Goal: Transaction & Acquisition: Book appointment/travel/reservation

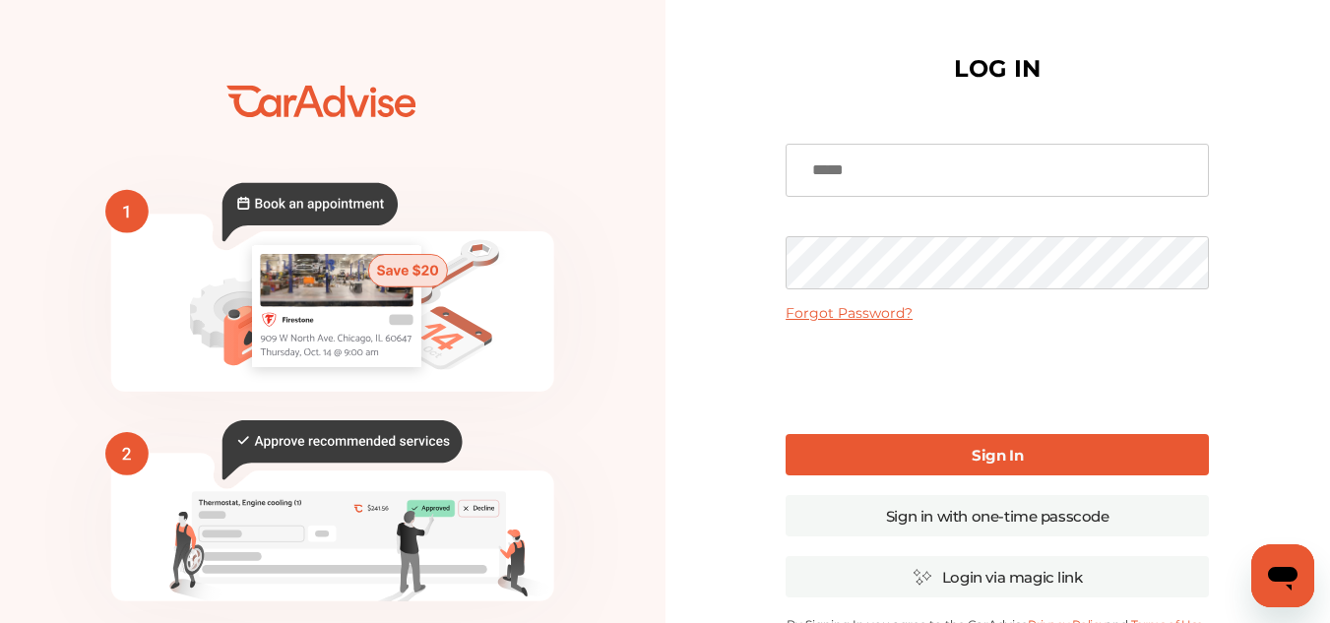
click at [832, 158] on input at bounding box center [997, 170] width 423 height 53
type input "**********"
click at [878, 450] on link "Sign In" at bounding box center [997, 454] width 423 height 41
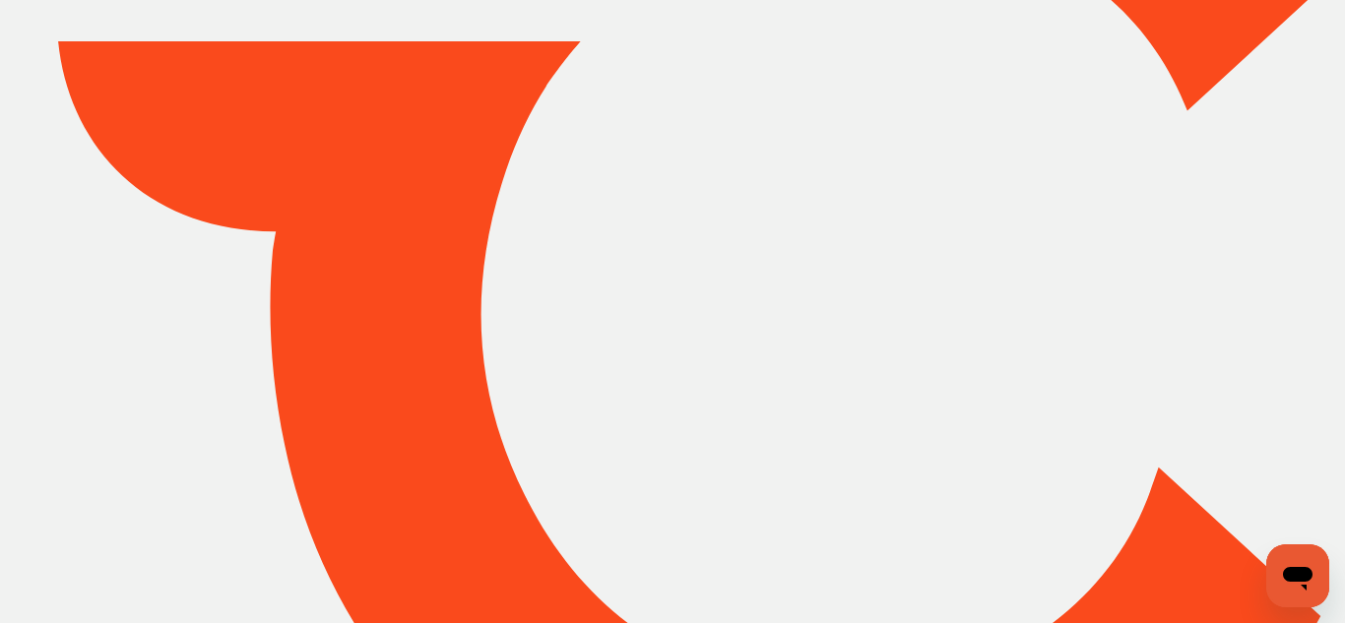
type input "*****"
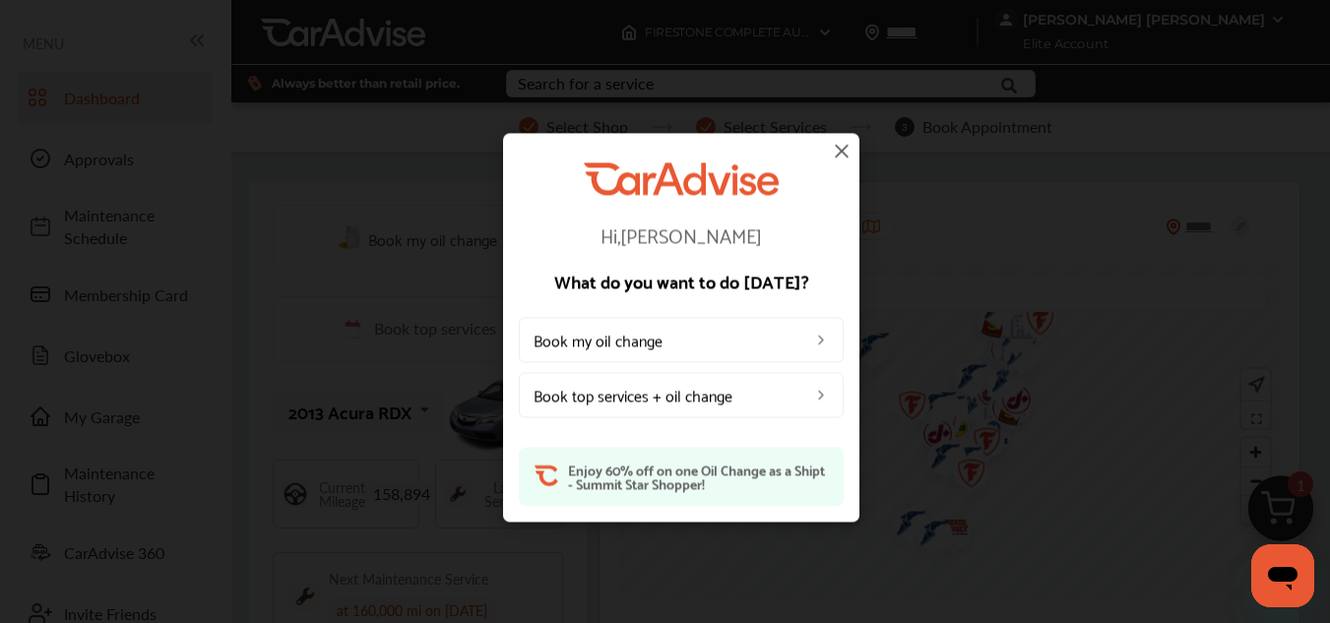
click at [839, 155] on img at bounding box center [842, 151] width 24 height 24
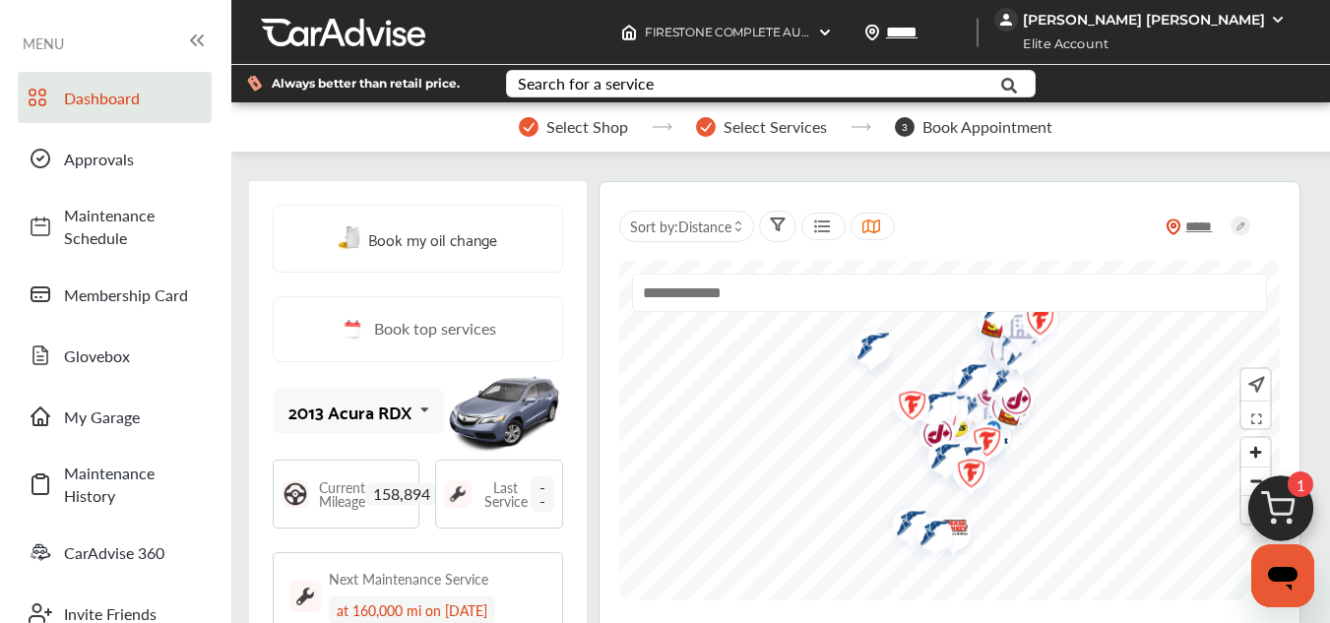
click at [249, 187] on div "Book my oil change Book top services 2013 Acura RDX 2013 Acura RDX Current Mile…" at bounding box center [418, 519] width 338 height 676
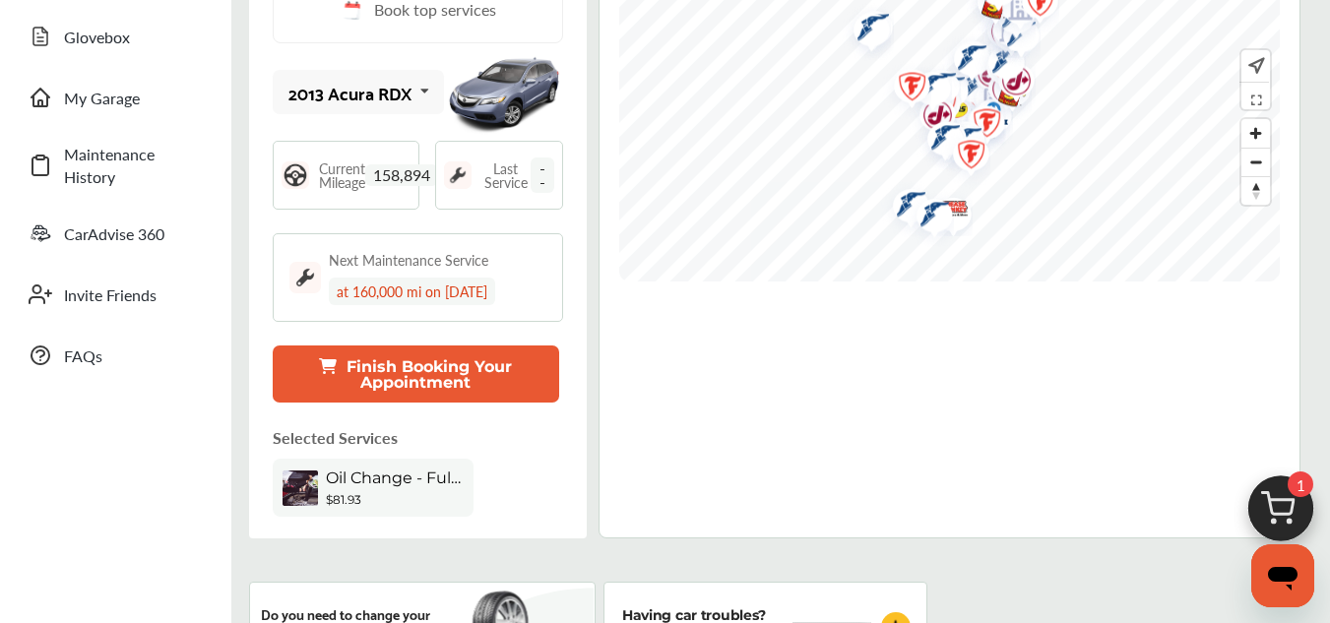
scroll to position [354, 0]
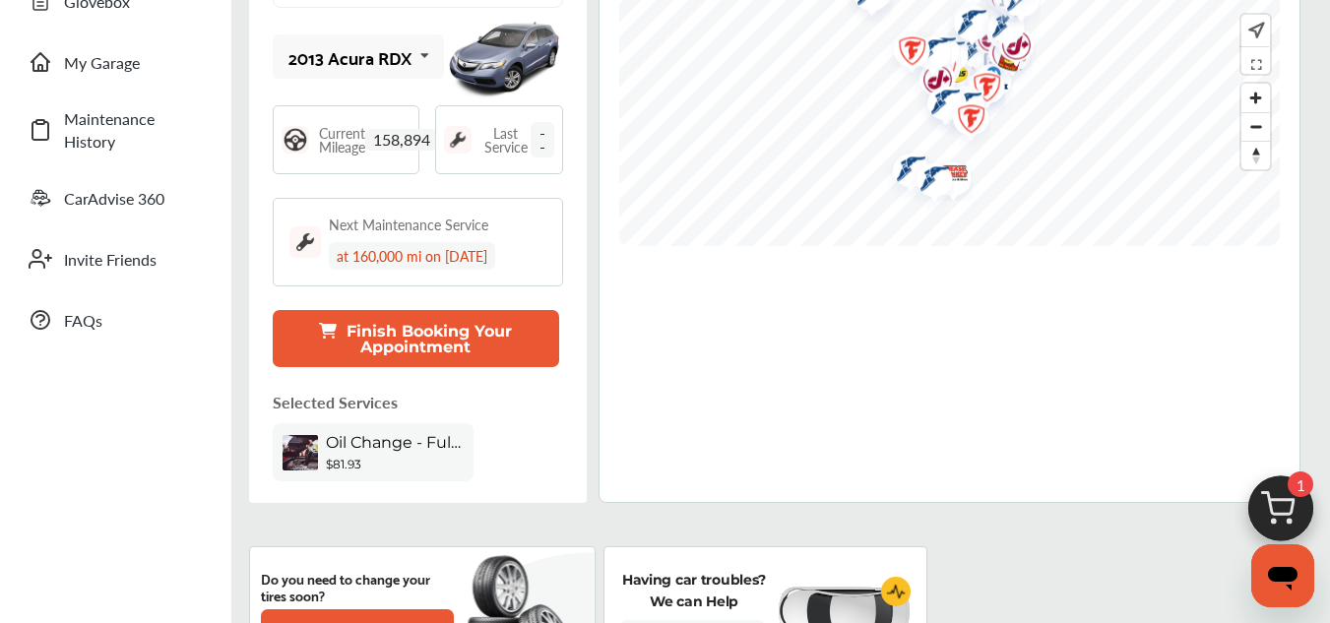
click at [443, 439] on span "Oil Change - Full-synthetic" at bounding box center [395, 442] width 138 height 19
click at [301, 453] on img at bounding box center [300, 452] width 35 height 35
click at [357, 471] on div "$81.93" at bounding box center [395, 464] width 138 height 15
click at [284, 453] on img at bounding box center [300, 452] width 35 height 35
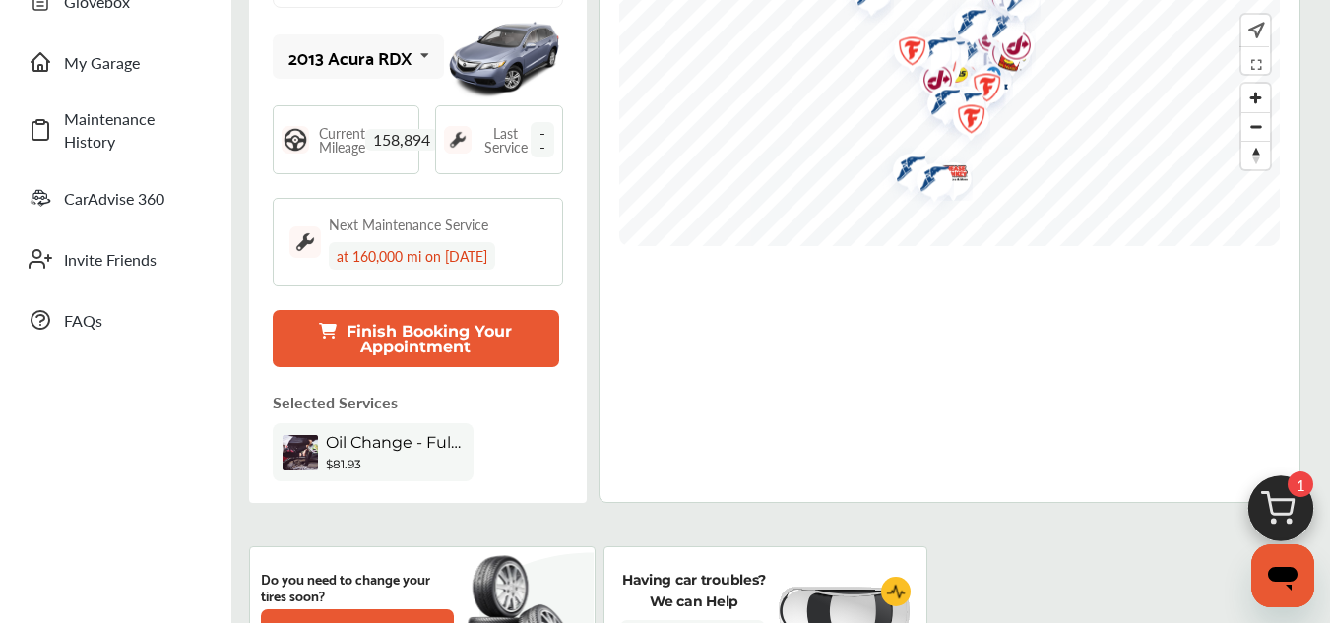
click at [409, 444] on span "Oil Change - Full-synthetic" at bounding box center [395, 442] width 138 height 19
drag, startPoint x: 409, startPoint y: 444, endPoint x: 312, endPoint y: 454, distance: 97.0
click at [312, 454] on div "Oil Change - Full-synthetic $81.93" at bounding box center [373, 452] width 201 height 58
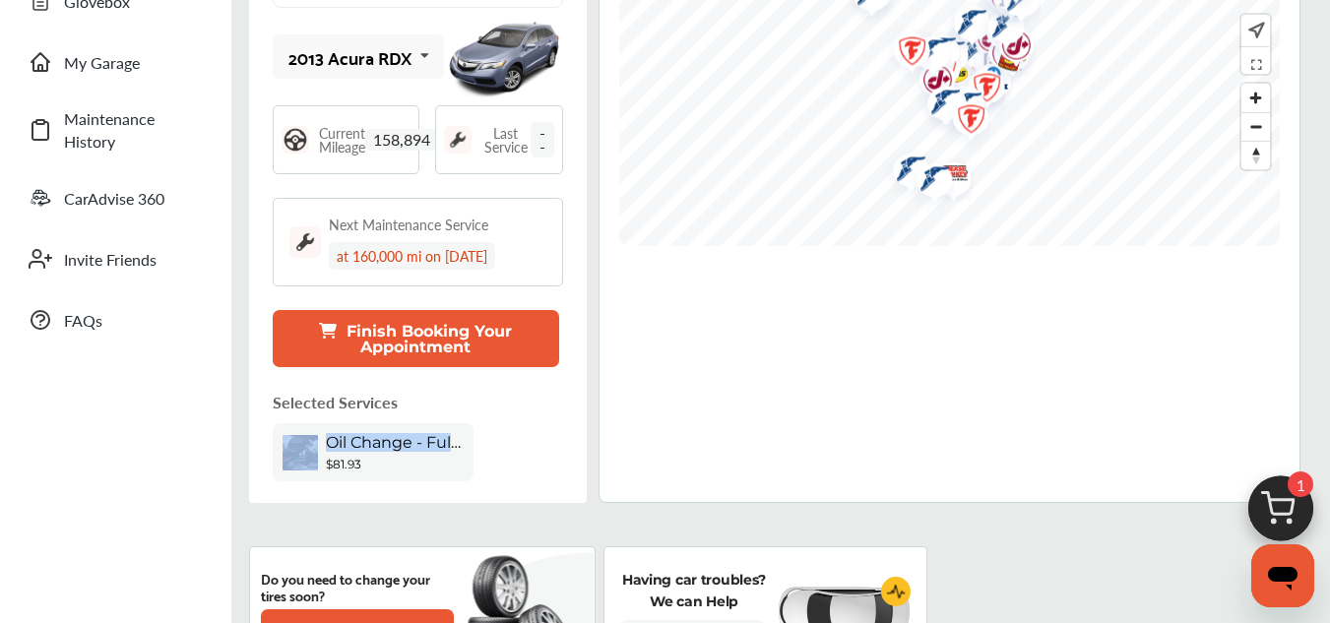
click at [288, 453] on img at bounding box center [300, 452] width 35 height 35
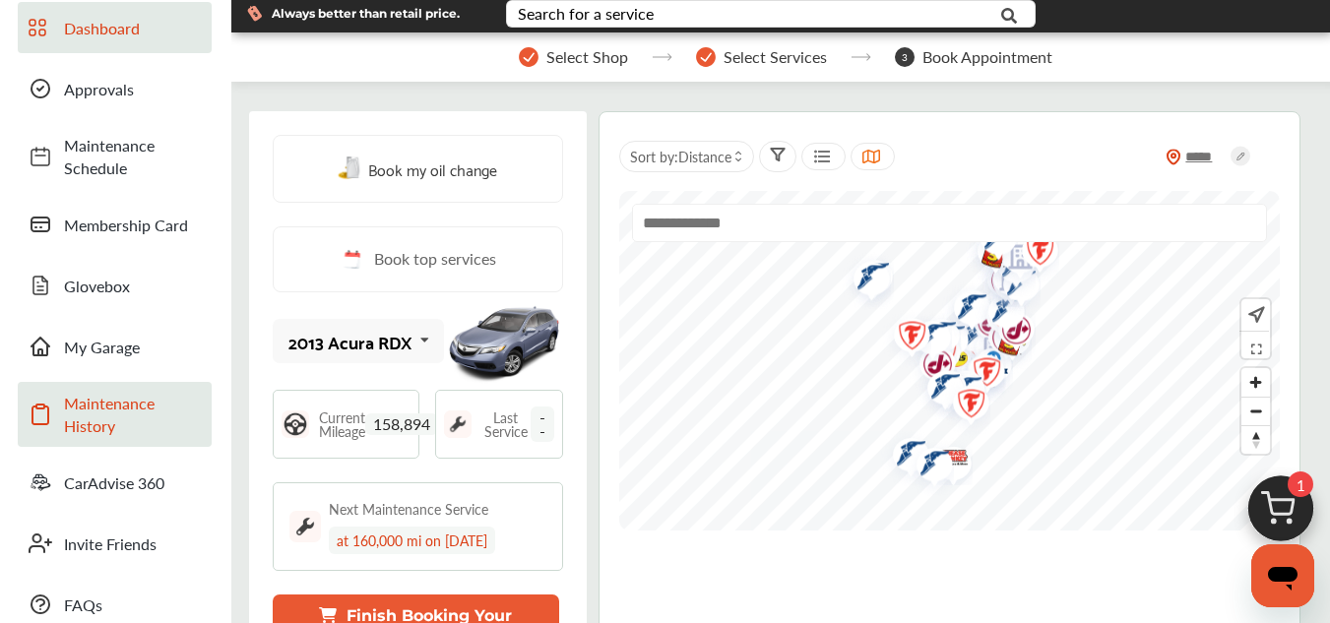
scroll to position [0, 0]
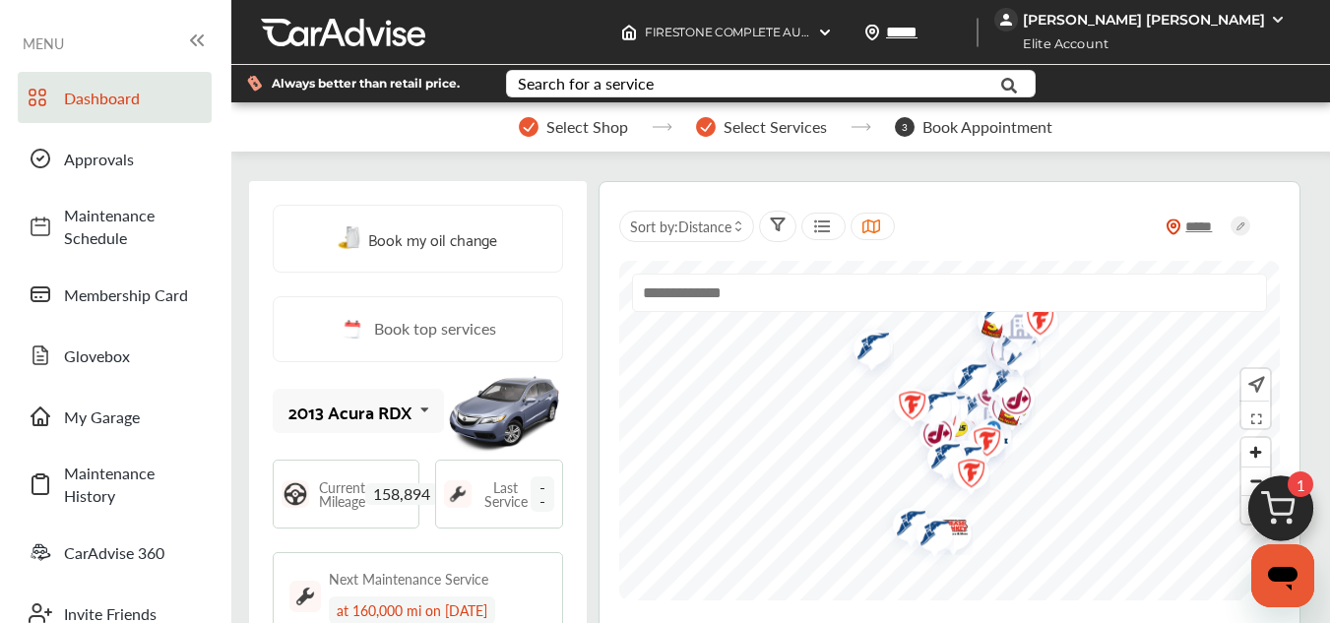
click at [249, 544] on div "Book my oil change Book top services 2013 Acura RDX 2013 Acura RDX Current Mile…" at bounding box center [418, 519] width 338 height 676
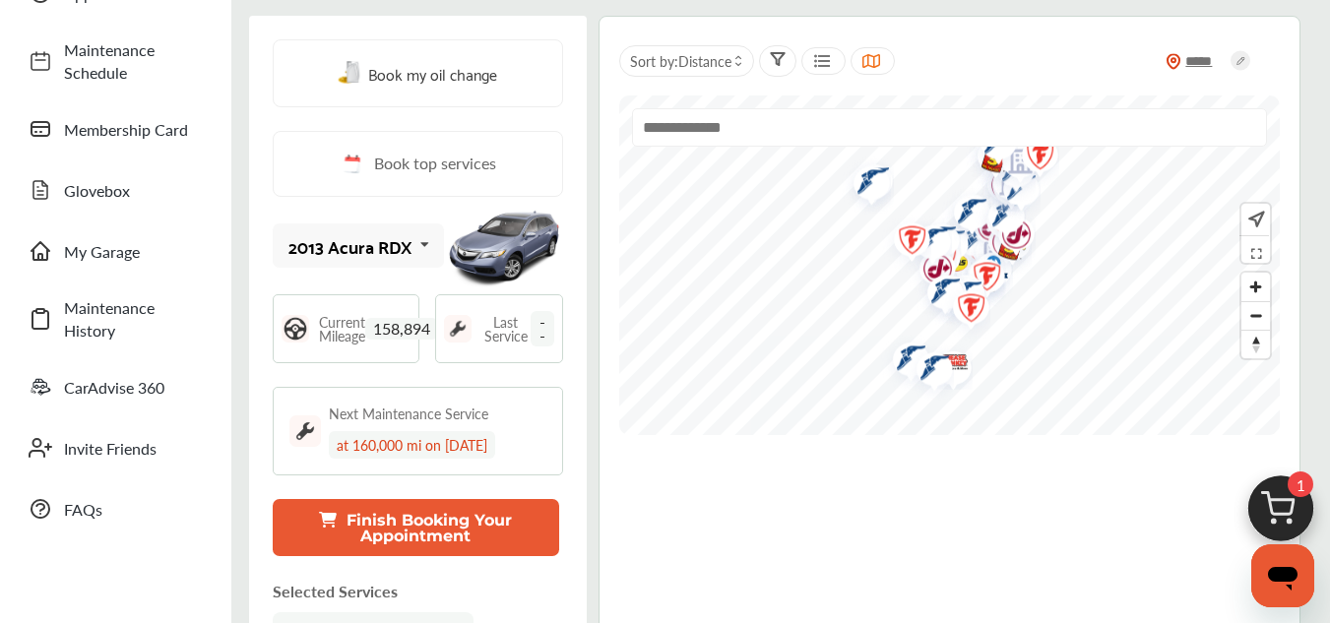
scroll to position [197, 0]
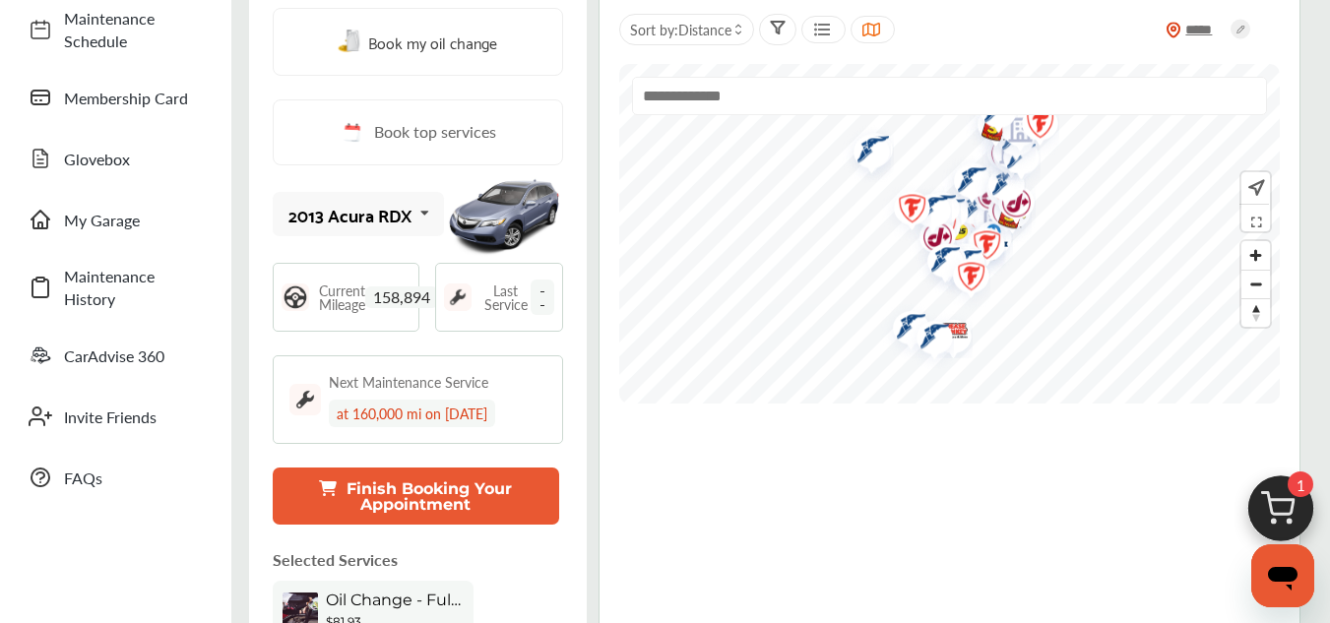
click at [285, 552] on p "Selected Services" at bounding box center [335, 559] width 125 height 23
click at [441, 497] on button "Finish Booking Your Appointment" at bounding box center [416, 496] width 286 height 57
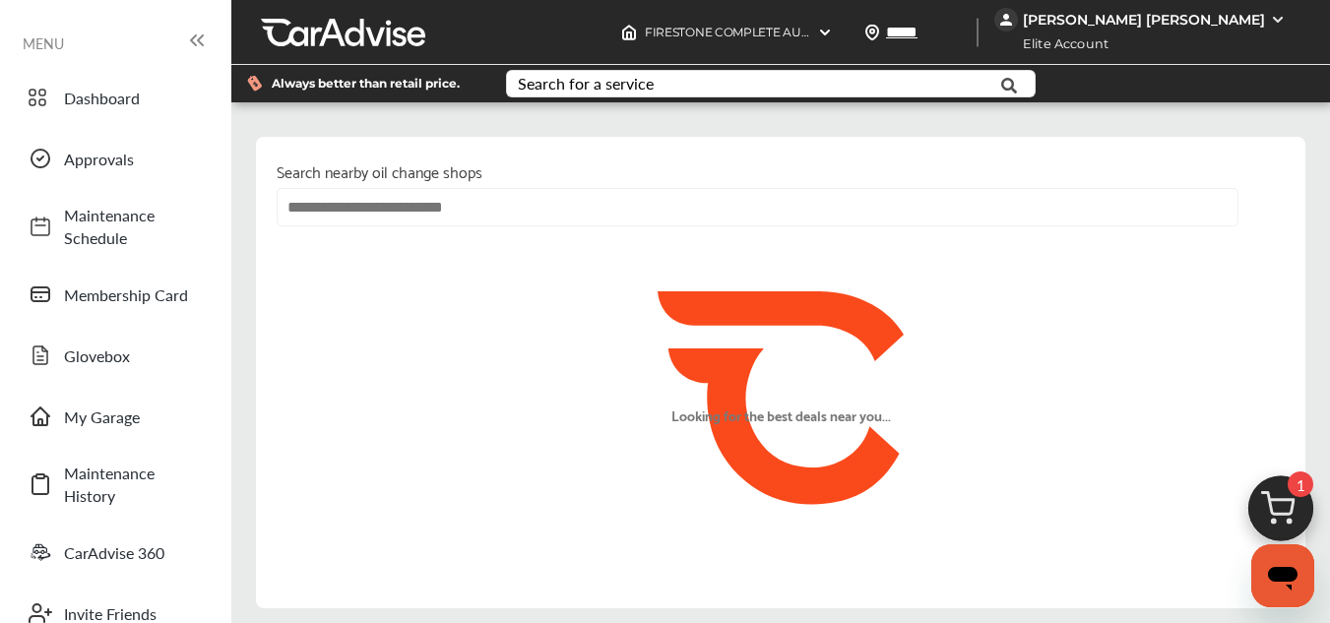
click at [692, 203] on input "text" at bounding box center [758, 207] width 962 height 38
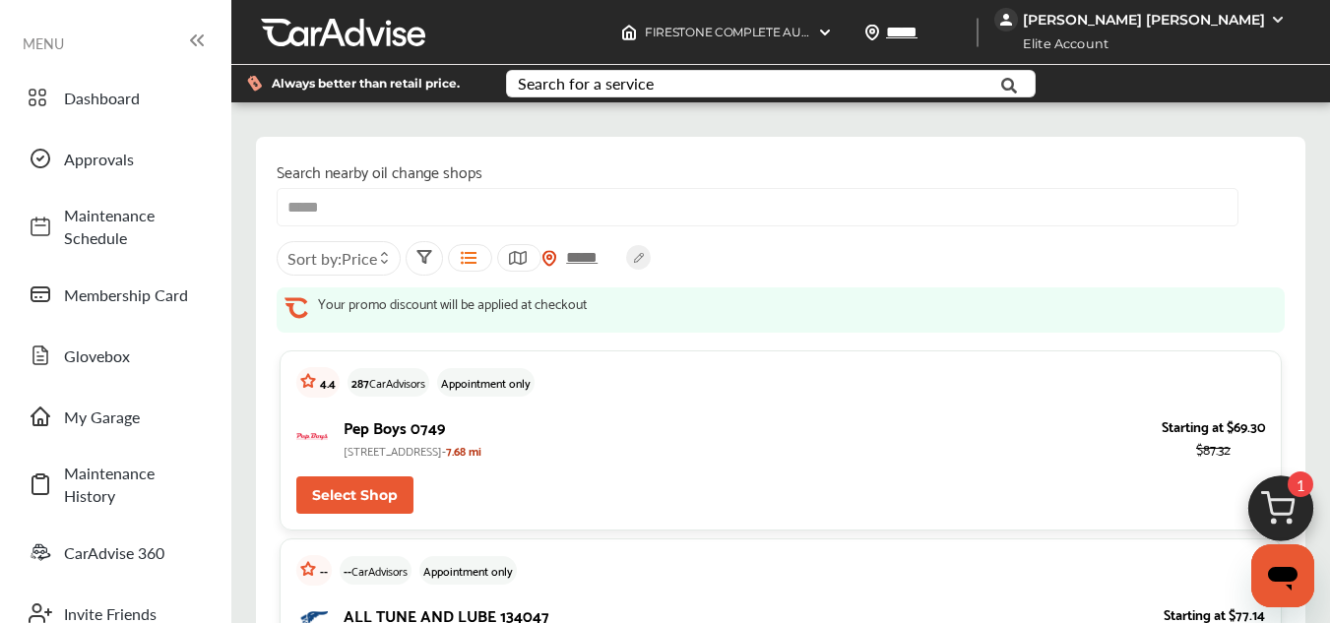
type input "*****"
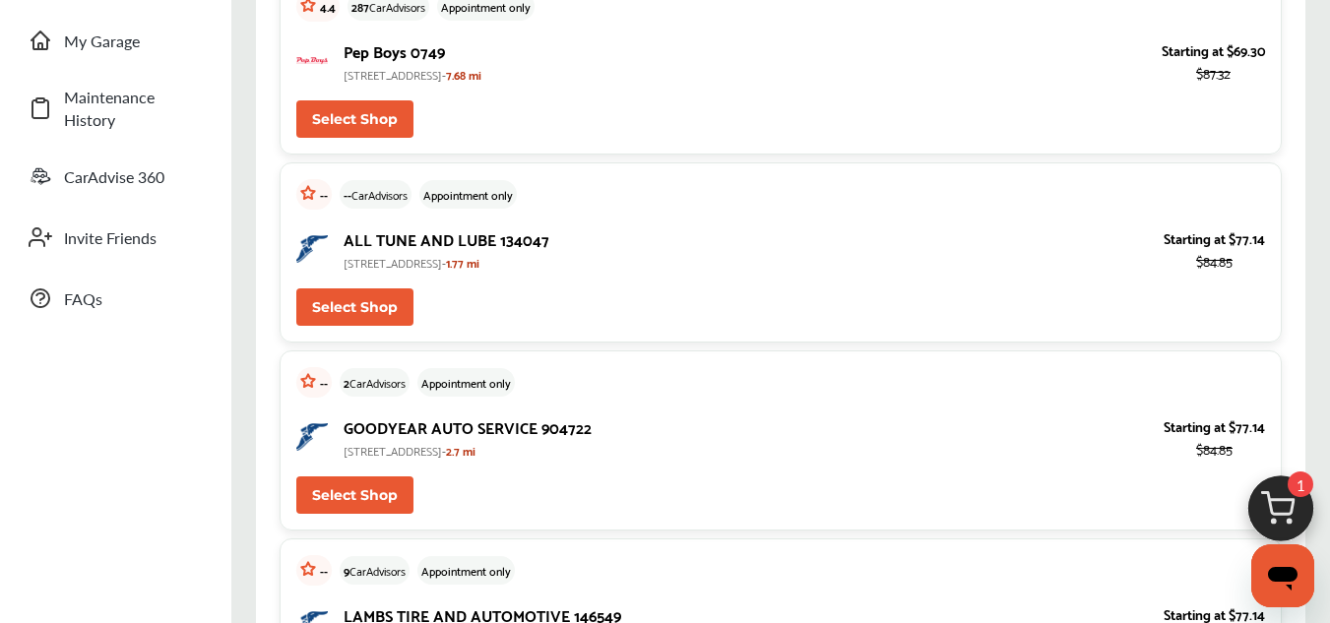
scroll to position [394, 0]
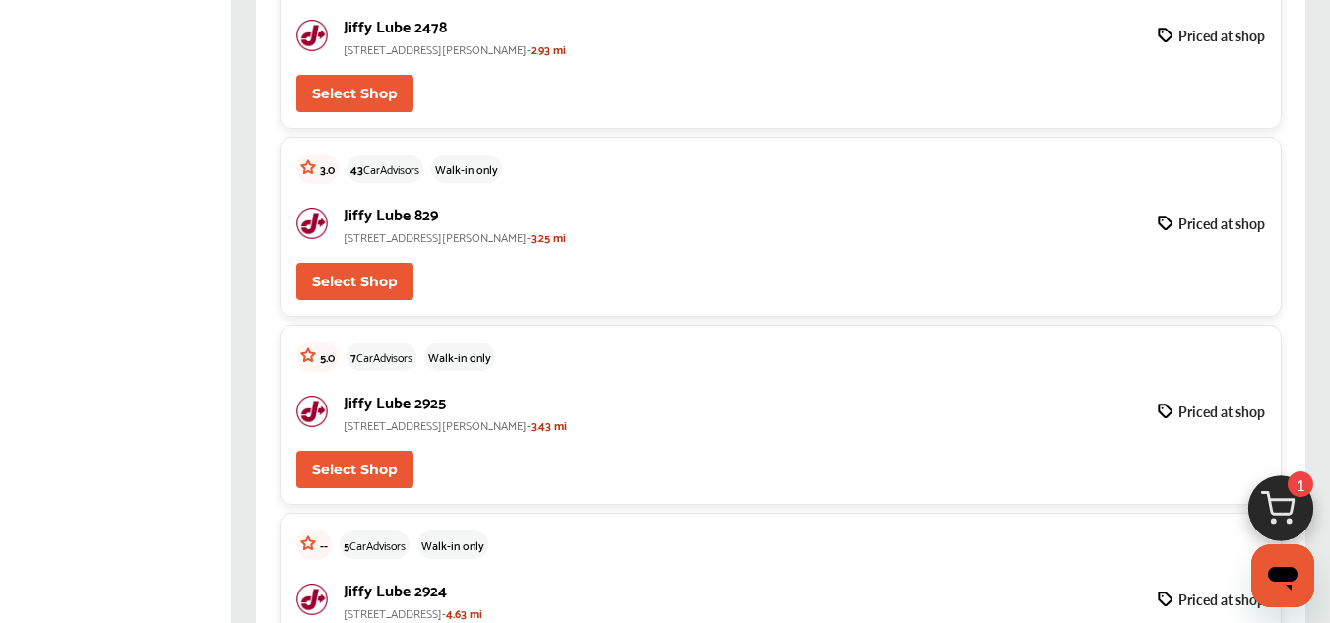
scroll to position [9302, 0]
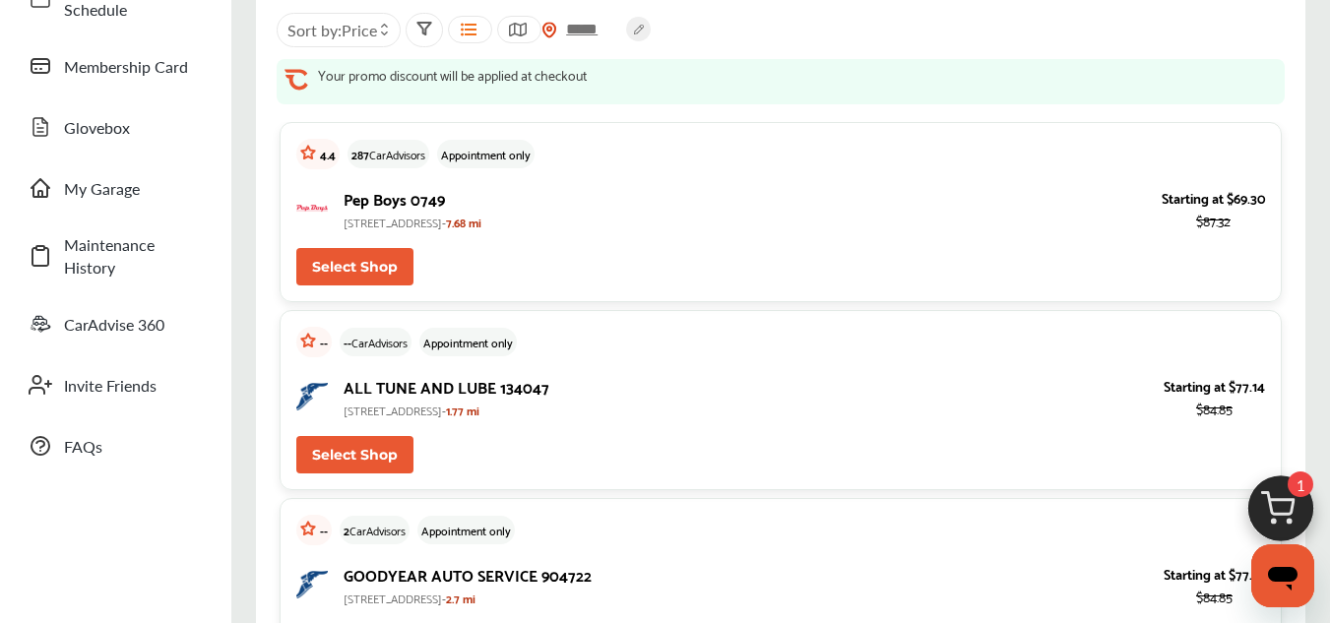
scroll to position [0, 0]
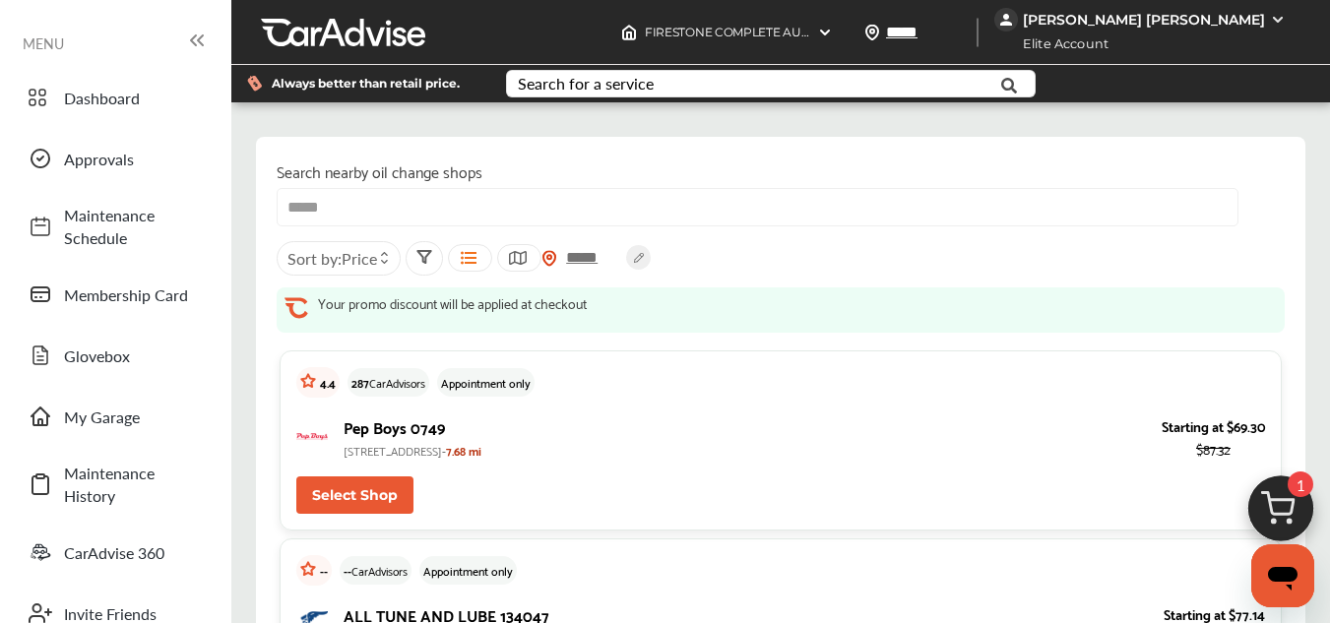
click at [352, 490] on button "Select Shop" at bounding box center [354, 494] width 117 height 37
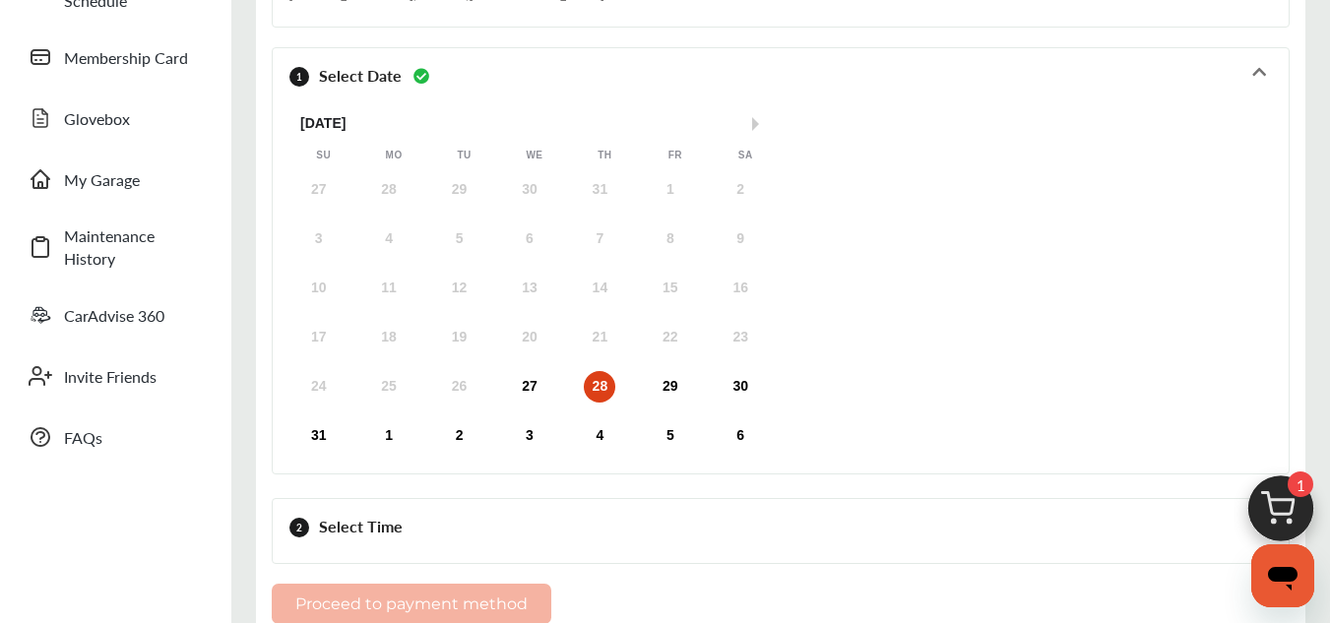
scroll to position [253, 0]
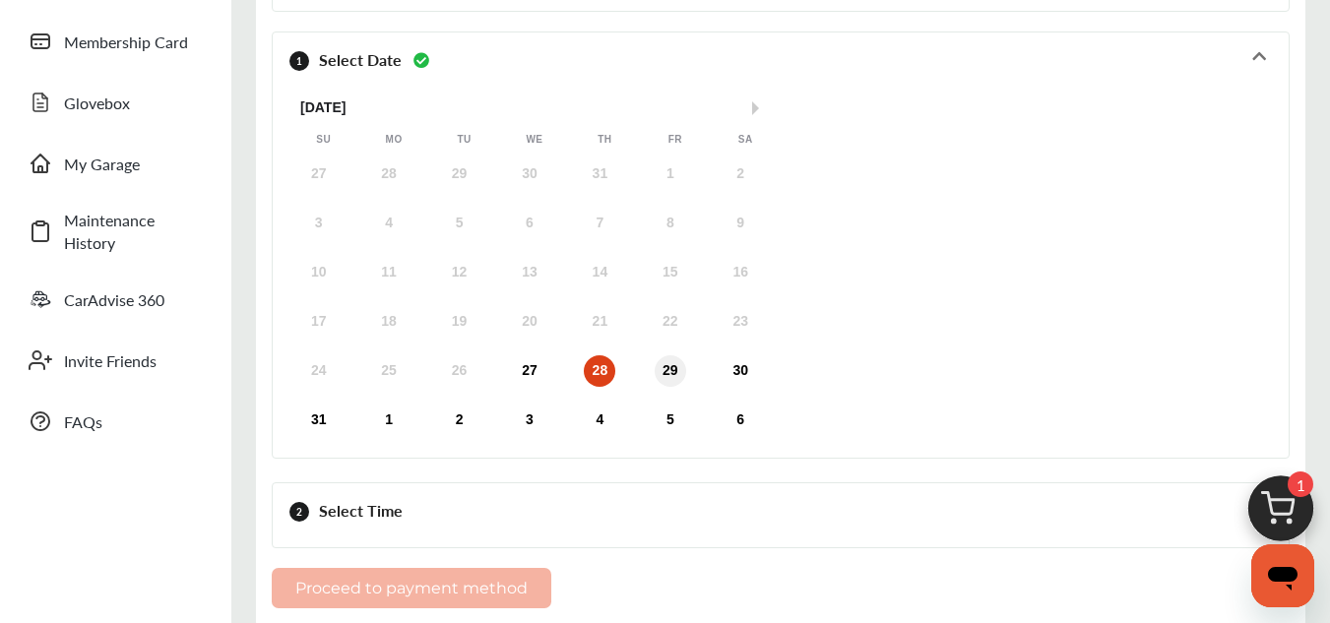
click at [662, 369] on div "29" at bounding box center [671, 371] width 32 height 32
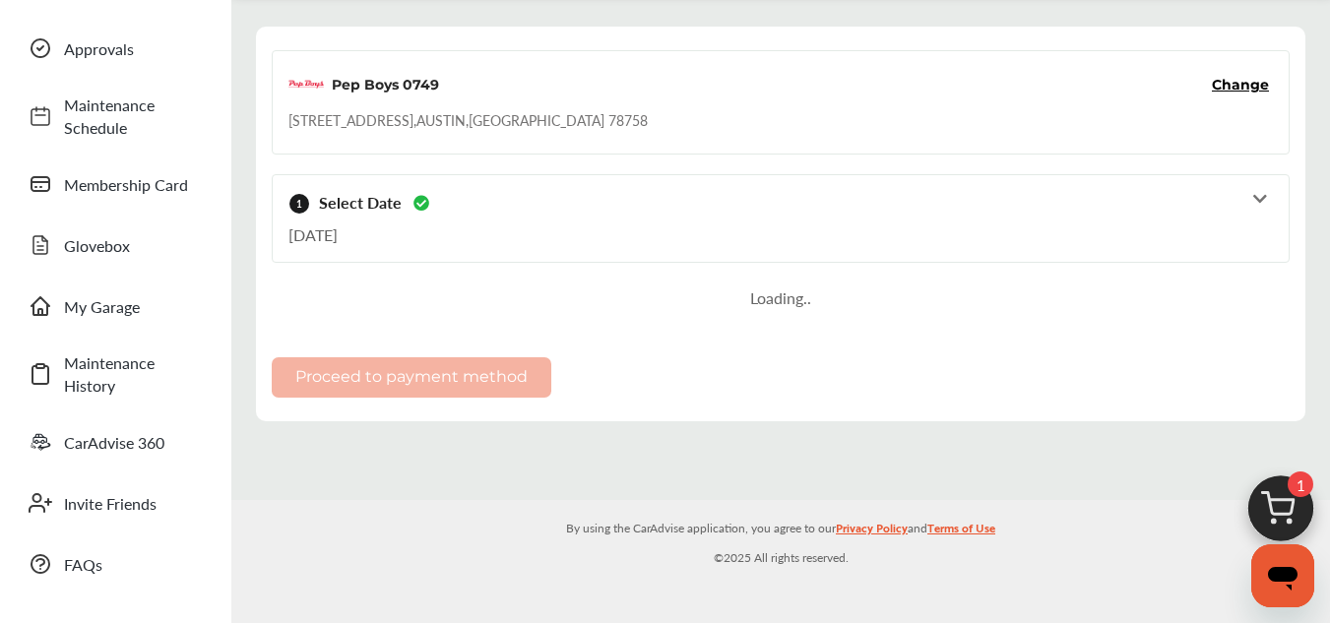
scroll to position [110, 0]
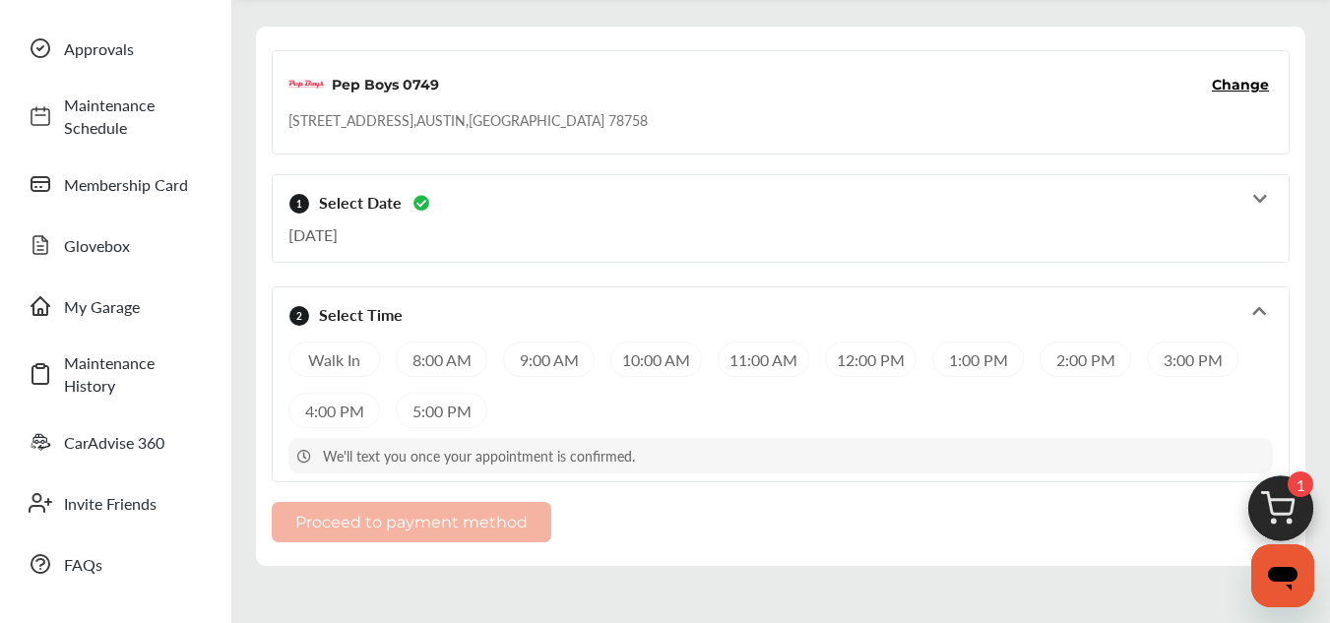
click at [565, 355] on div "9:00 AM" at bounding box center [549, 359] width 92 height 35
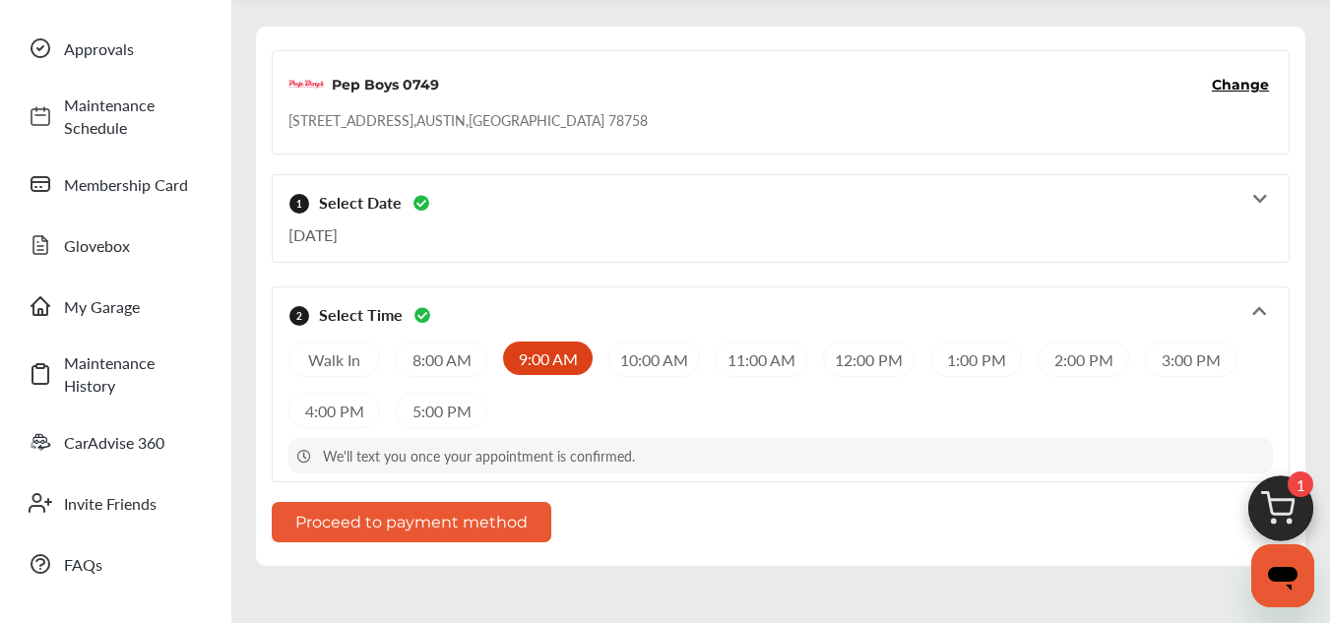
click at [414, 523] on button "Proceed to payment method" at bounding box center [412, 522] width 280 height 40
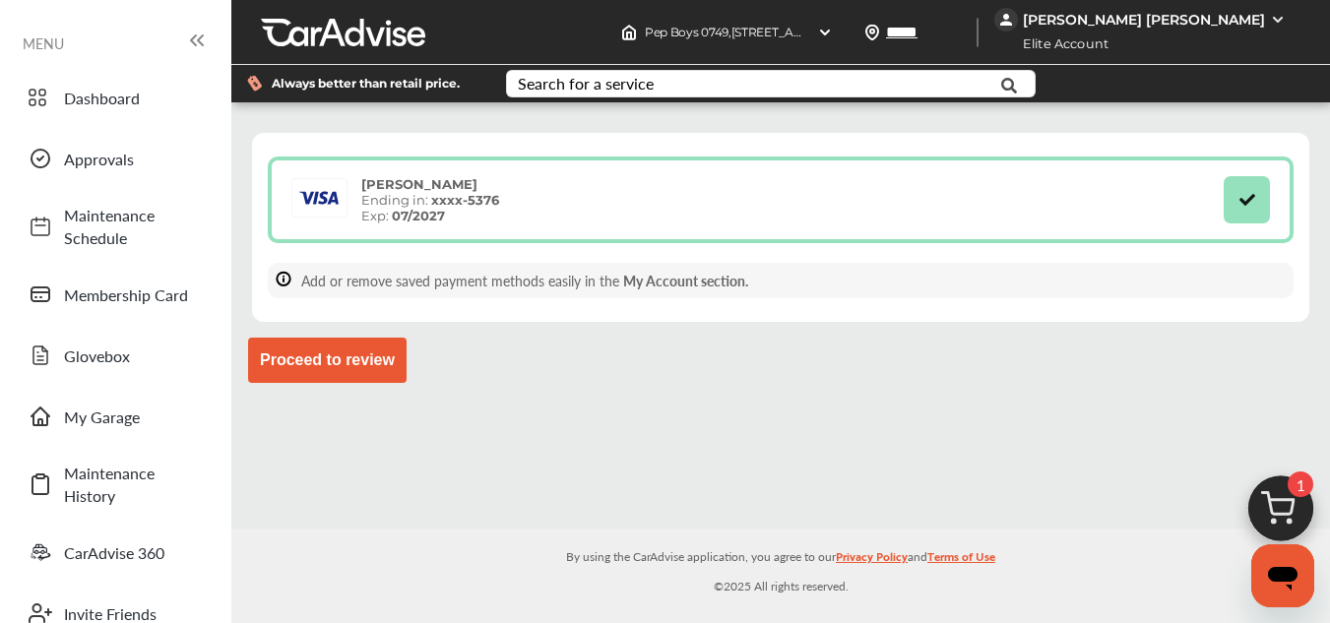
click at [263, 376] on button "Proceed to review" at bounding box center [327, 360] width 158 height 45
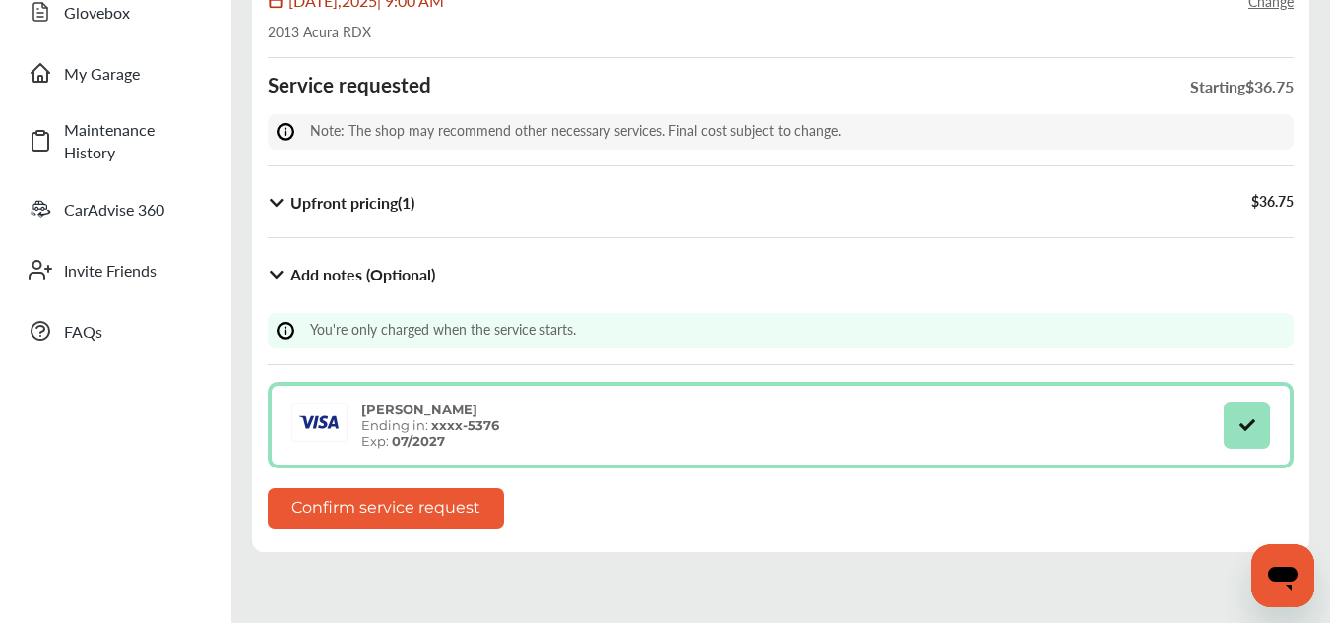
scroll to position [348, 0]
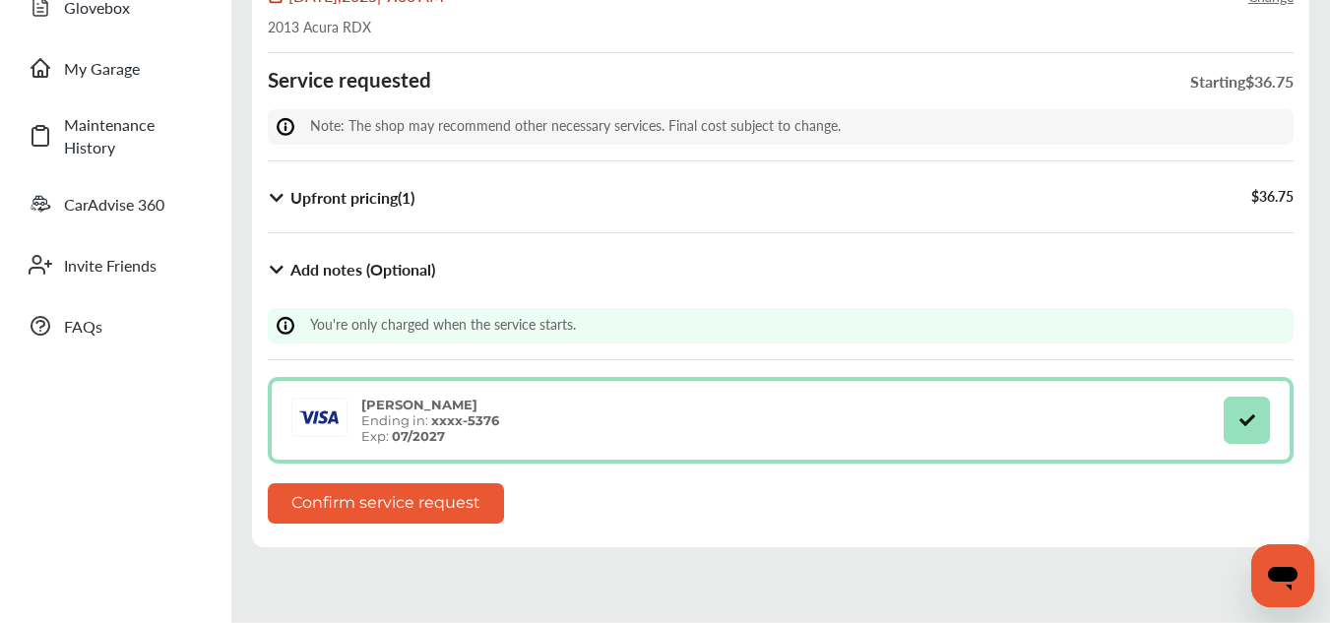
click at [353, 502] on button "Confirm service request" at bounding box center [386, 503] width 236 height 40
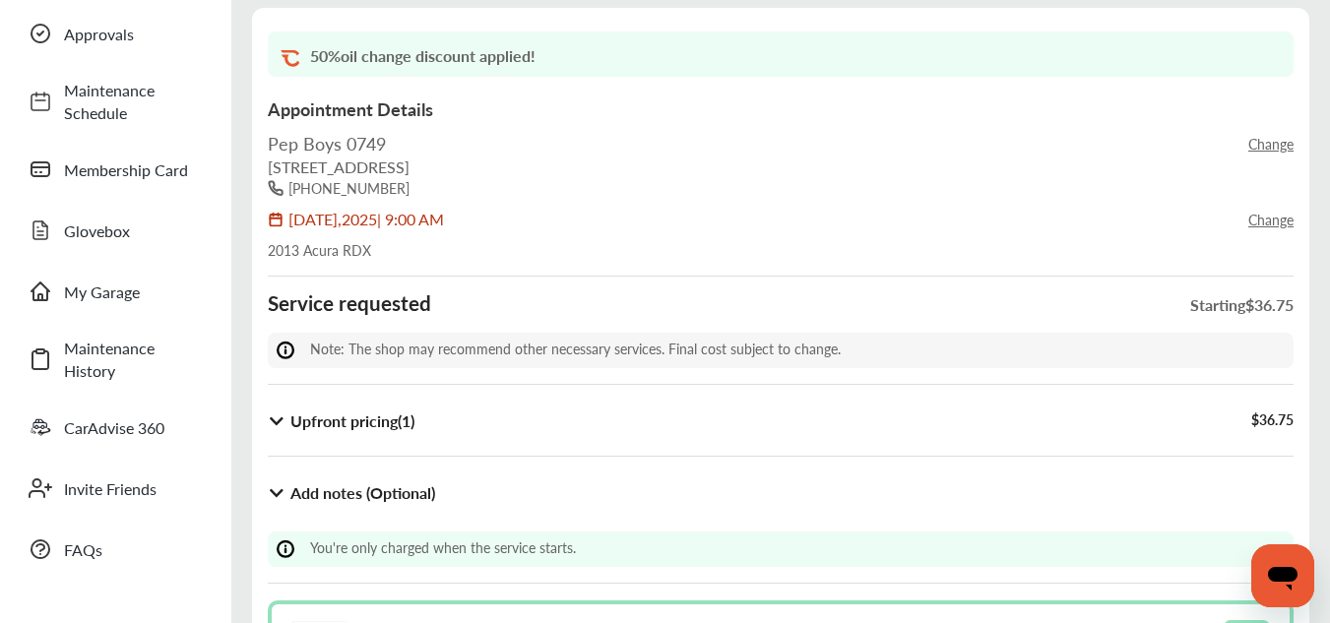
scroll to position [99, 0]
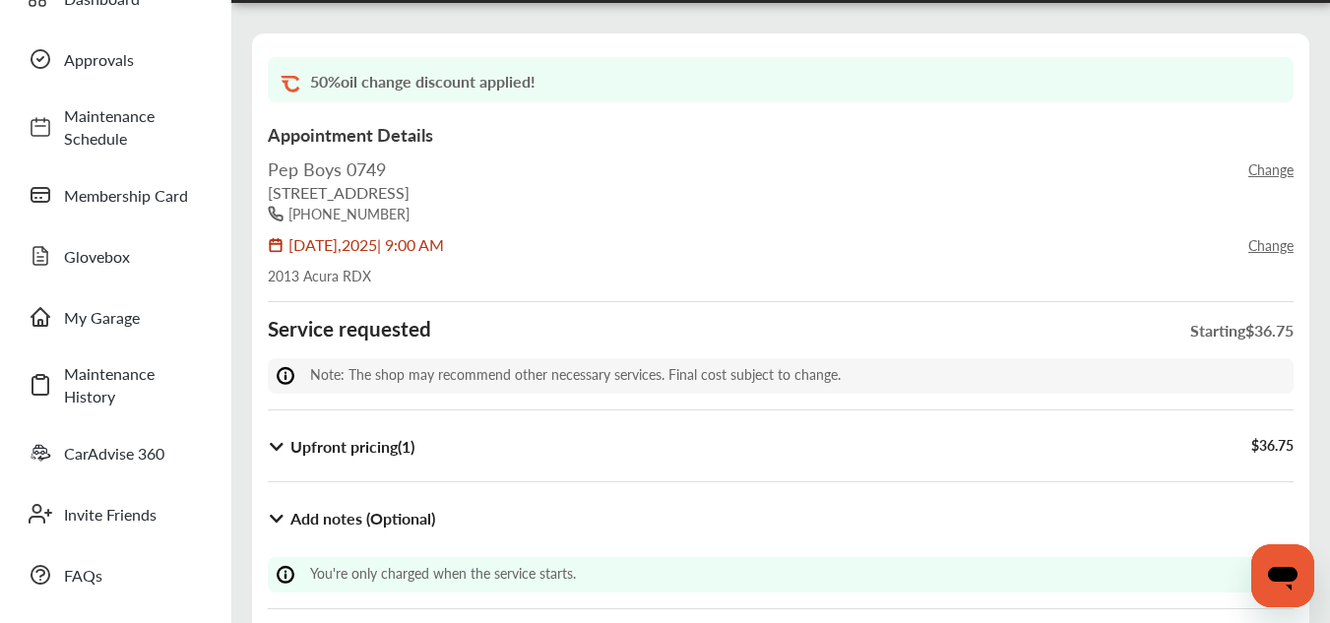
click at [1269, 248] on link "Change" at bounding box center [1270, 245] width 45 height 20
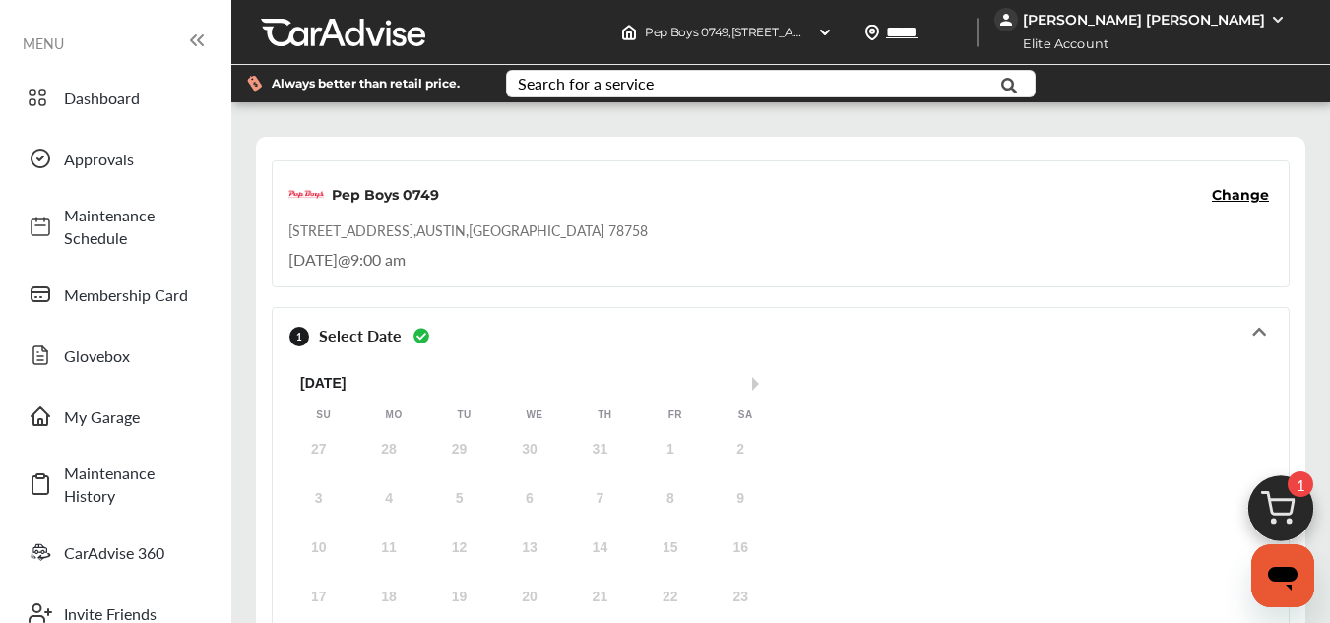
click at [1270, 18] on img at bounding box center [1278, 20] width 16 height 16
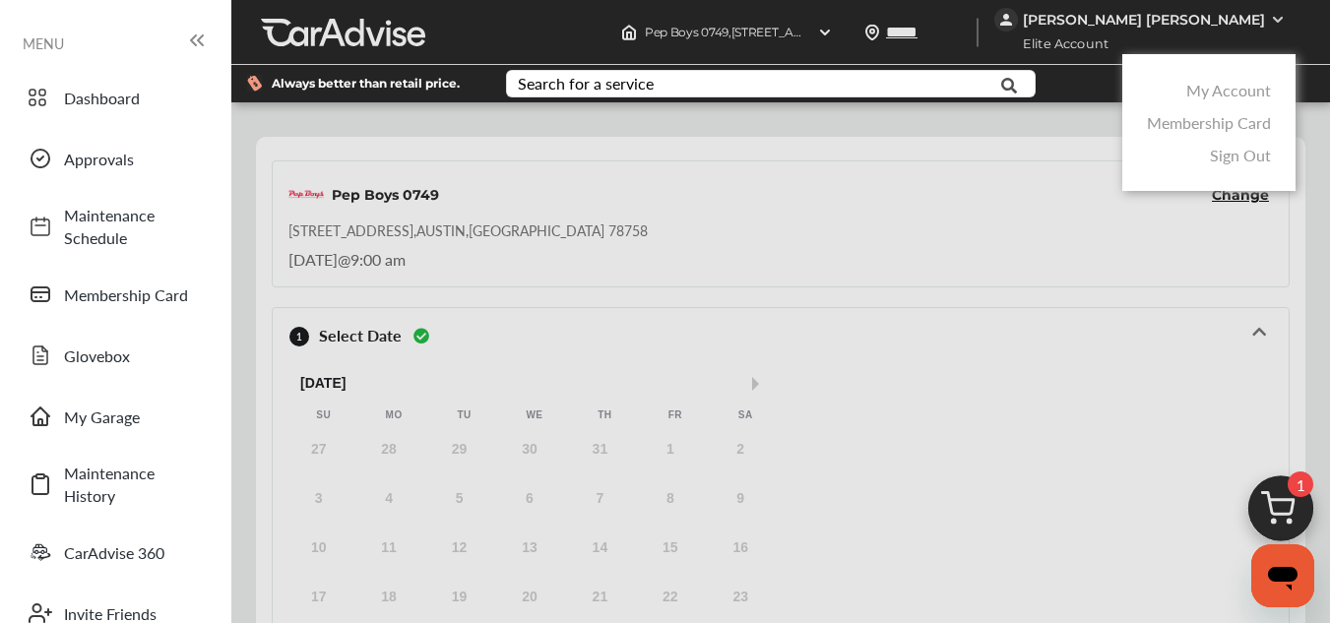
click at [1221, 99] on link "My Account" at bounding box center [1228, 90] width 85 height 23
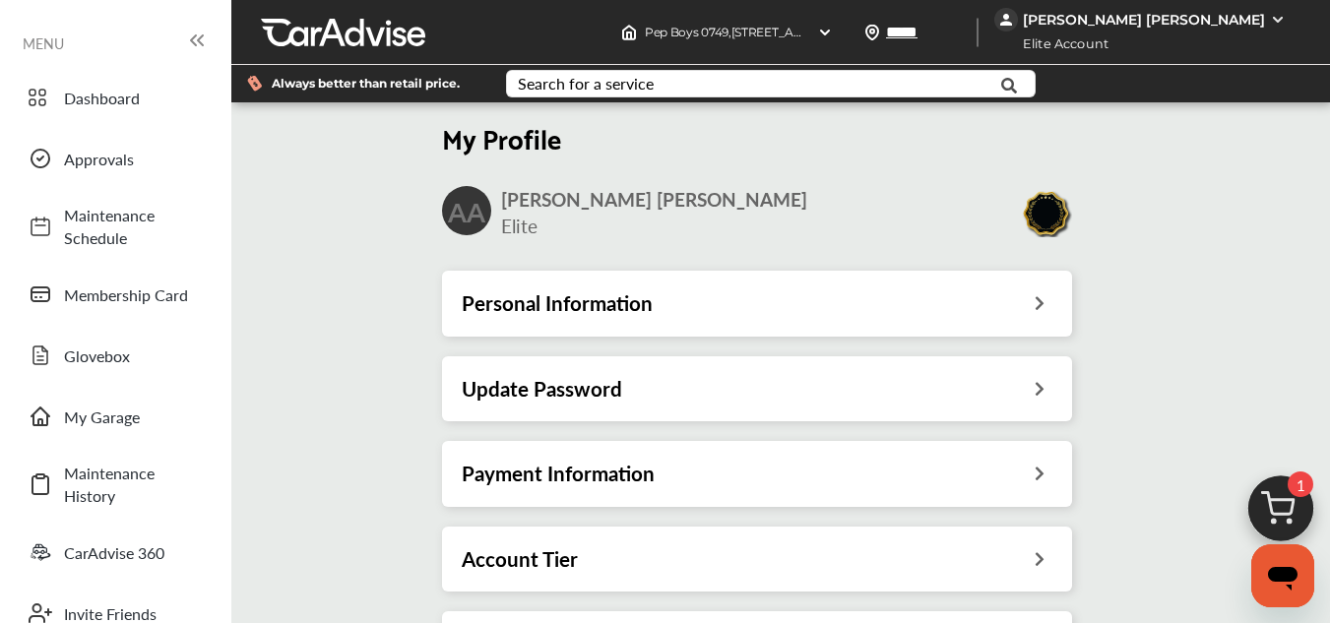
click at [326, 247] on div "My Profile AA [PERSON_NAME] [PERSON_NAME] Elite Personal Information Update Pas…" at bounding box center [757, 401] width 1064 height 591
click at [535, 290] on h3 "Personal Information" at bounding box center [557, 303] width 191 height 26
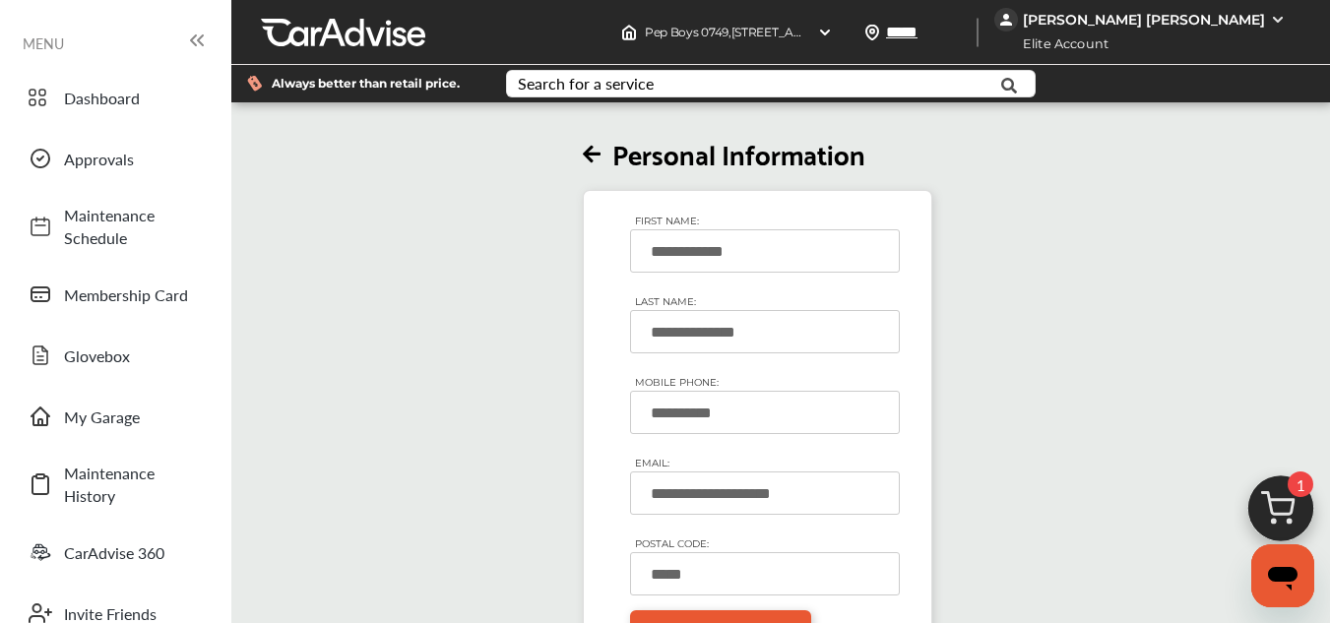
click at [503, 323] on div "**********" at bounding box center [757, 385] width 1064 height 559
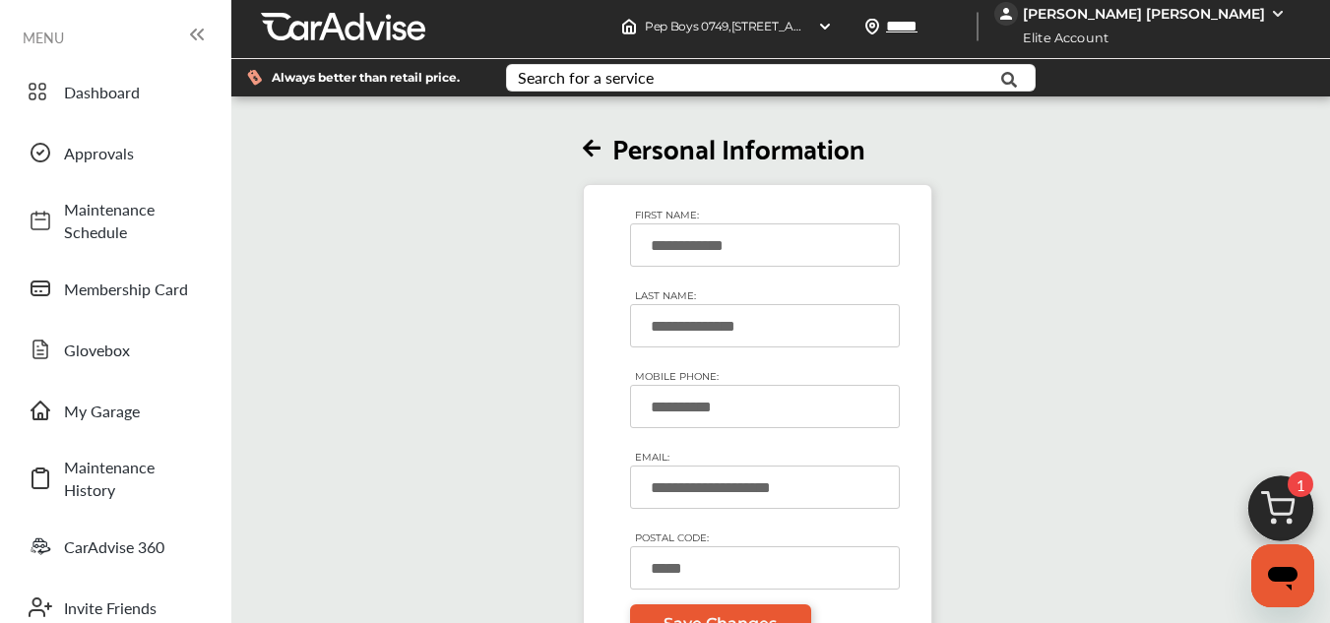
scroll to position [197, 0]
click at [813, 546] on input "*****" at bounding box center [765, 567] width 270 height 43
type input "*****"
click at [704, 614] on span "Save Changes" at bounding box center [719, 623] width 113 height 19
type input "*****"
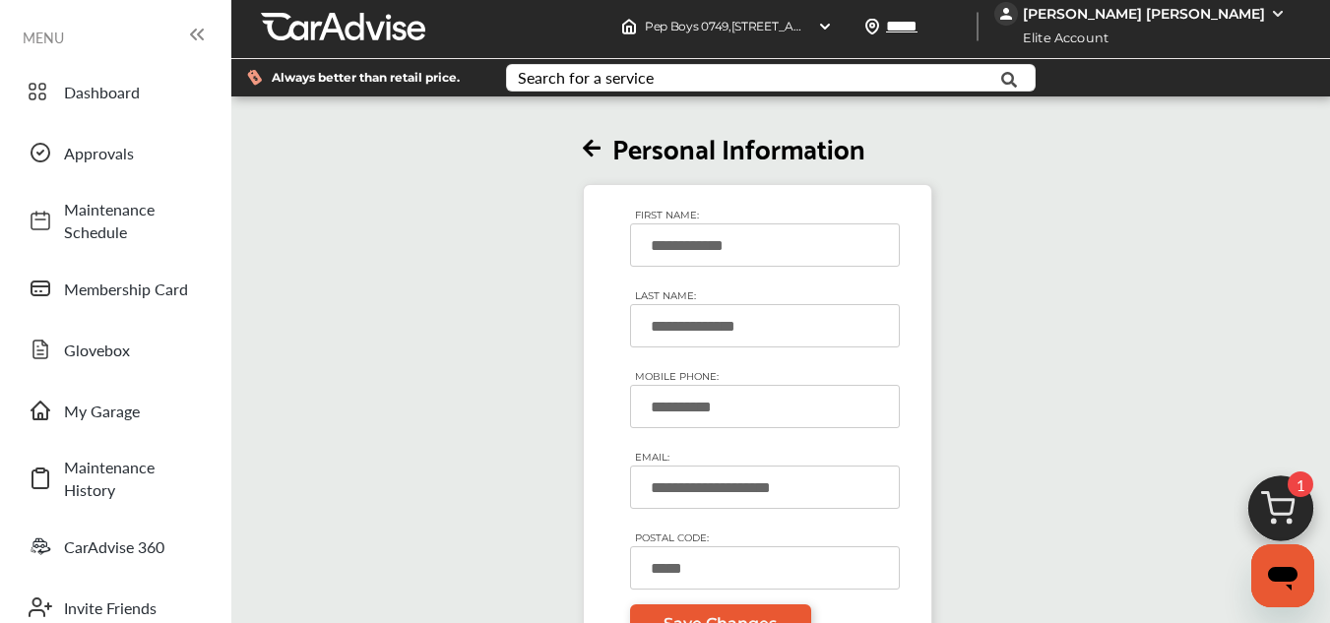
type input "*****"
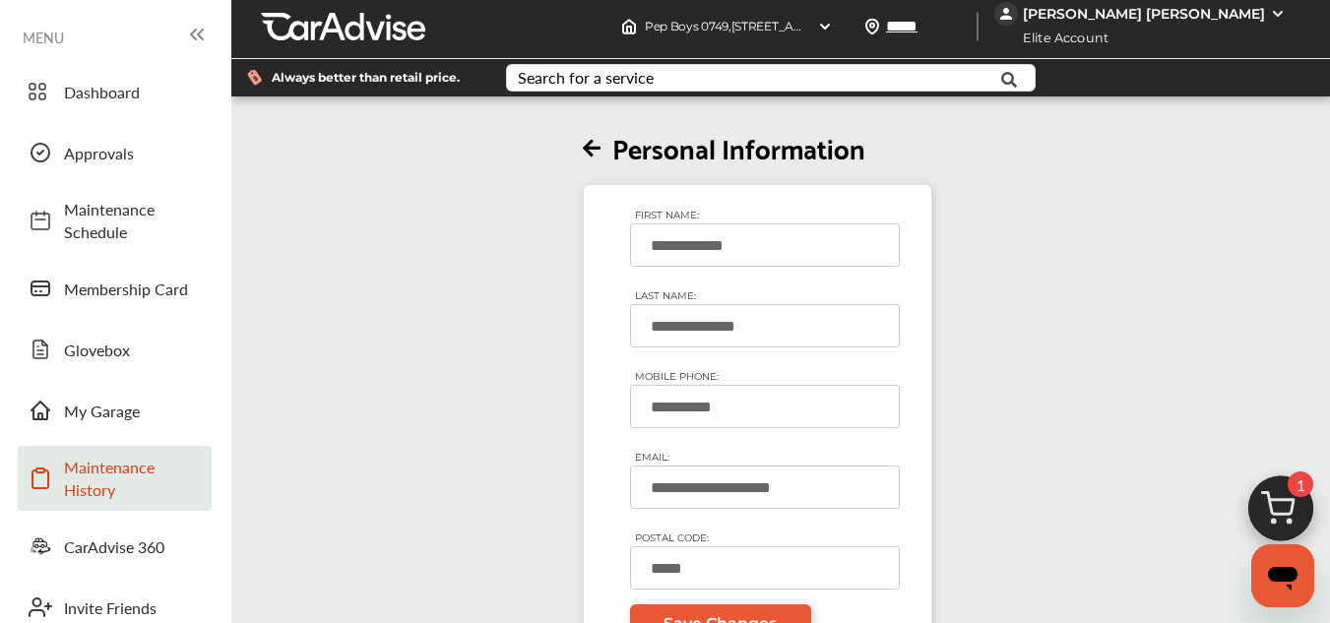
click at [93, 456] on span "Maintenance History" at bounding box center [133, 478] width 138 height 45
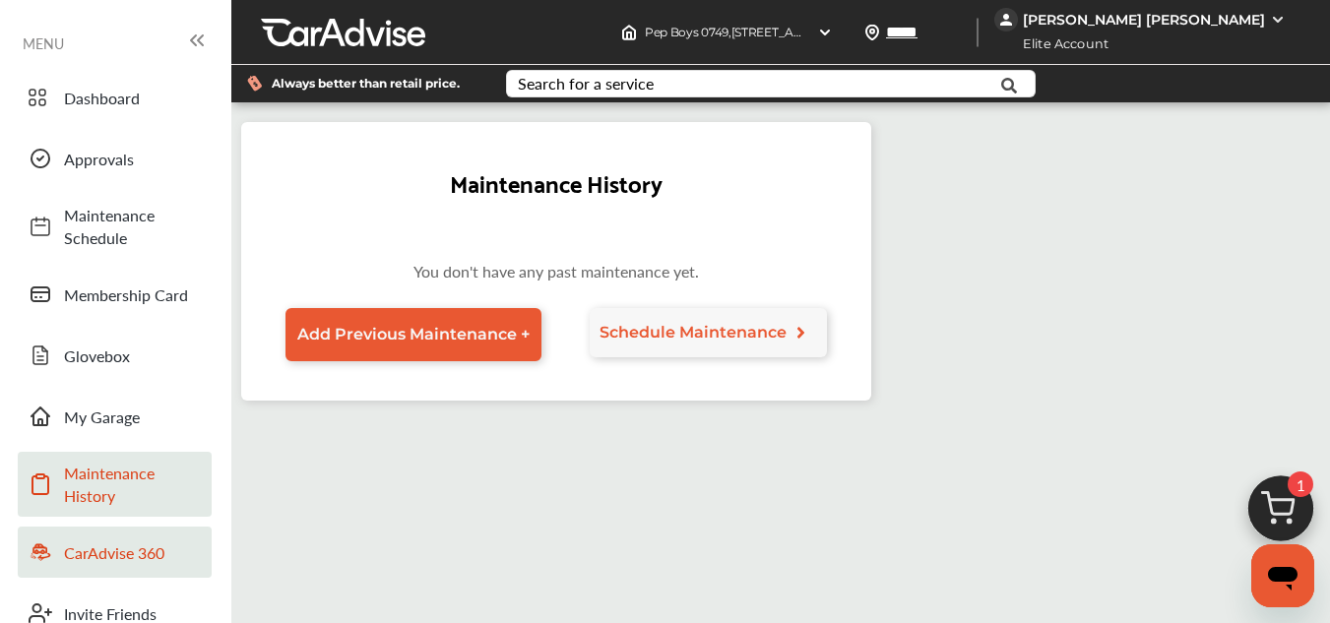
click at [118, 550] on span "CarAdvise 360" at bounding box center [133, 552] width 138 height 23
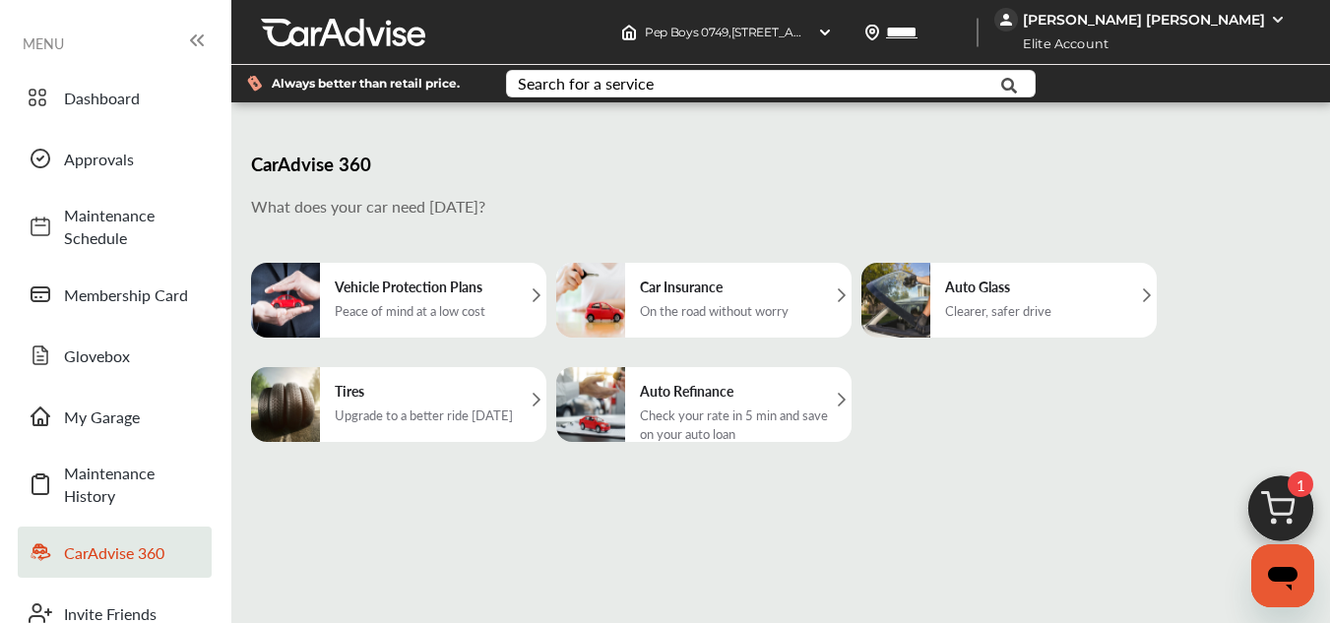
click at [669, 418] on div "Check your rate in 5 min and save on your auto loan" at bounding box center [741, 424] width 202 height 37
click at [652, 318] on div "On the road without worry" at bounding box center [714, 310] width 149 height 19
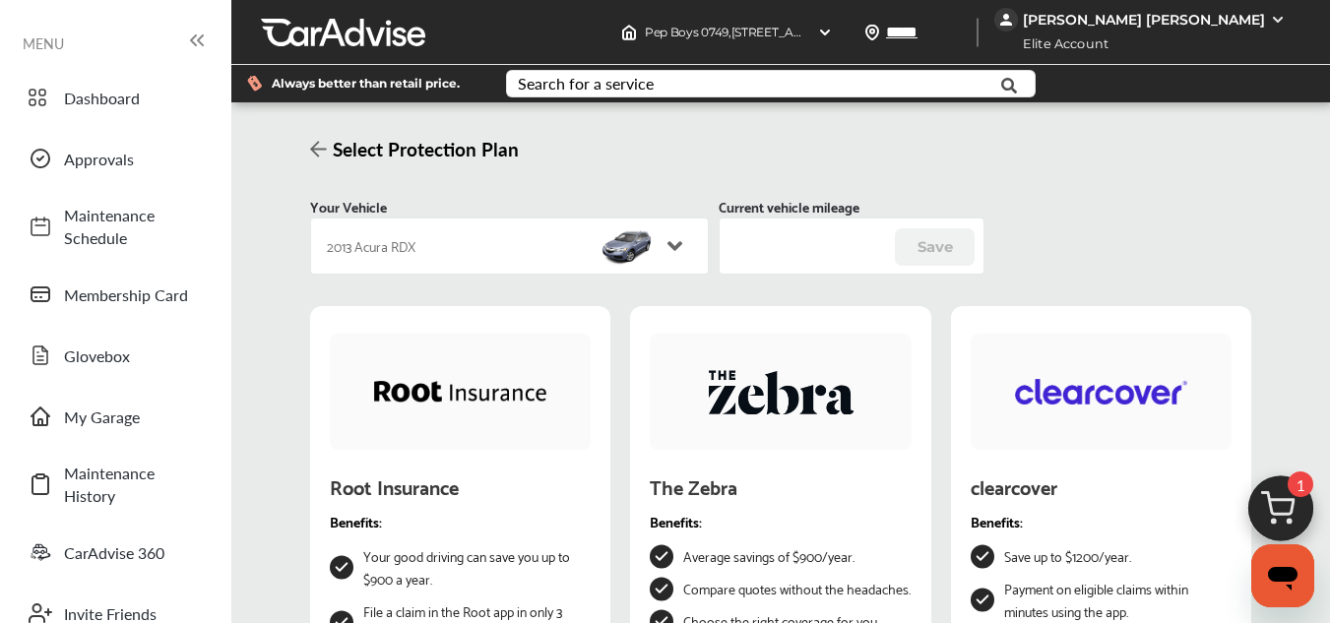
click at [259, 389] on div "Select Protection Plan Your Vehicle 2013 Acura RDX Current vehicle mileage ****…" at bounding box center [780, 489] width 1089 height 744
click at [73, 284] on span "Membership Card" at bounding box center [133, 295] width 138 height 23
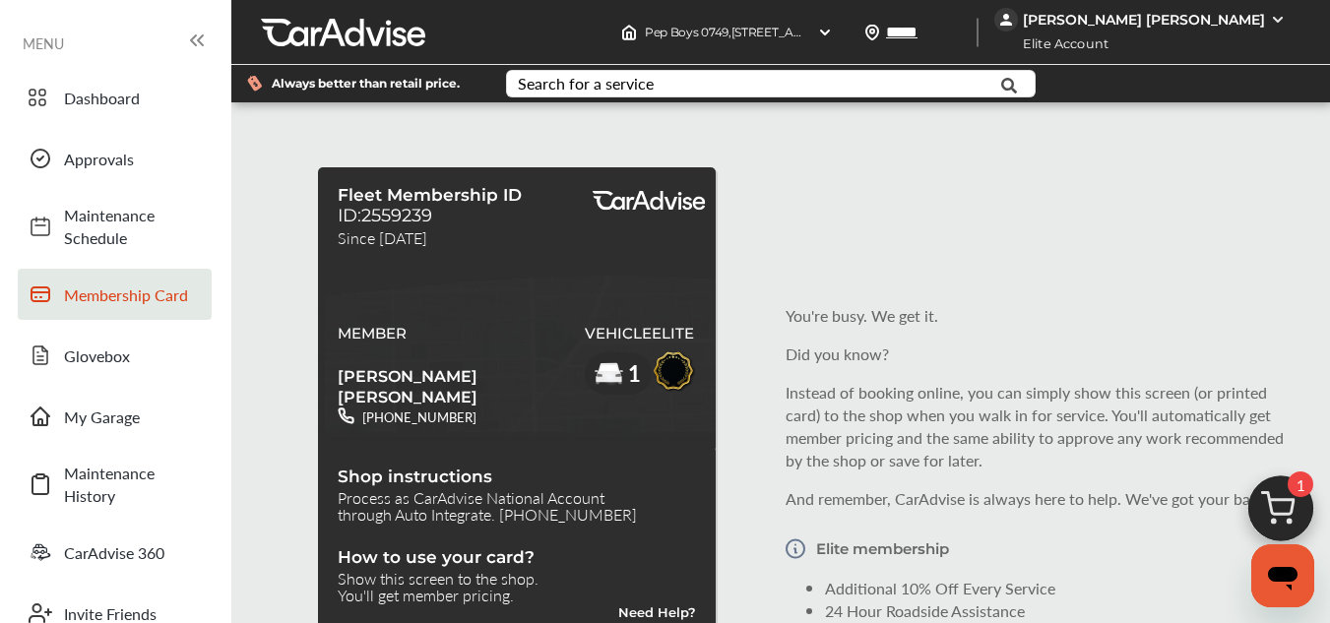
click at [284, 253] on div "Fleet Membership ID ID:2559239 Since [DATE] MEMBER [PERSON_NAME] [PERSON_NAME] …" at bounding box center [780, 485] width 1089 height 737
click at [1292, 505] on img at bounding box center [1280, 514] width 95 height 95
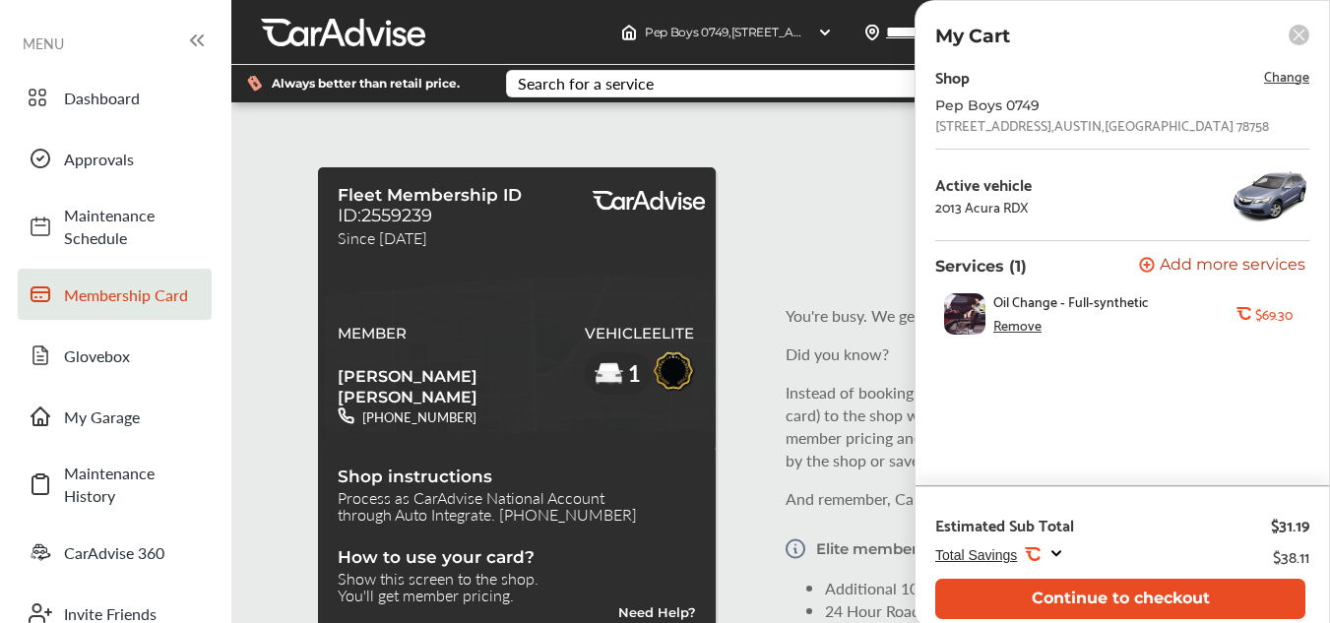
click at [1191, 602] on button "Continue to checkout" at bounding box center [1120, 599] width 370 height 40
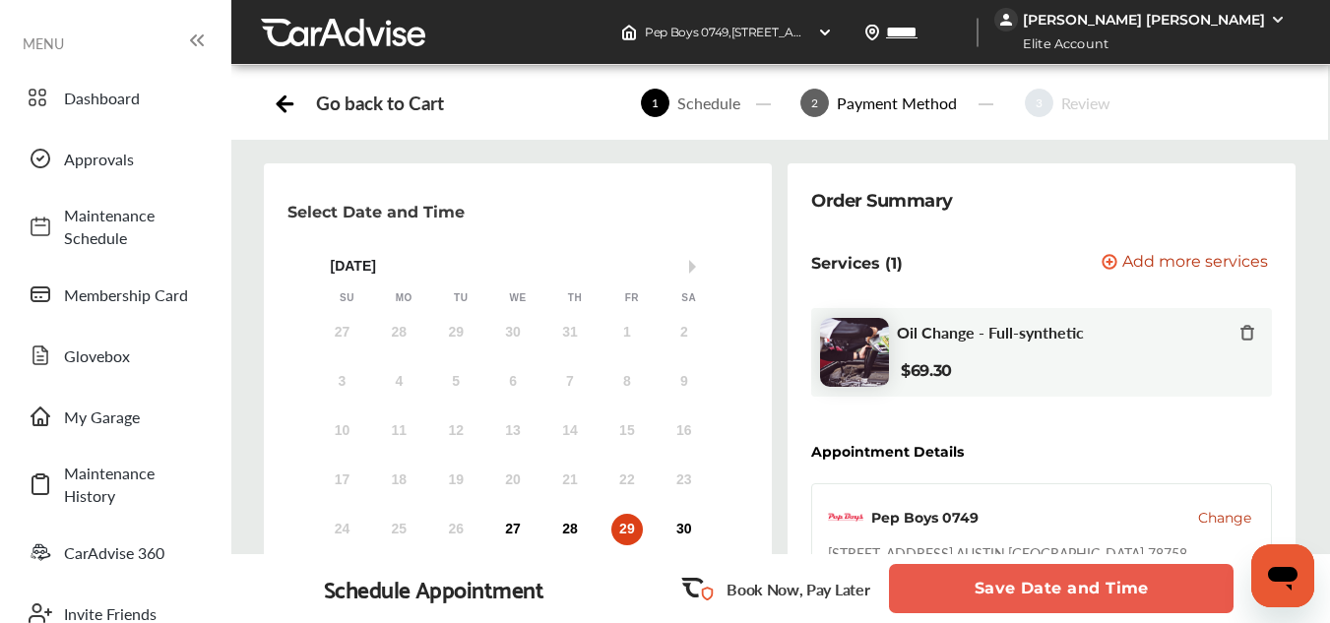
click at [991, 591] on button "Save Date and Time" at bounding box center [1061, 588] width 345 height 49
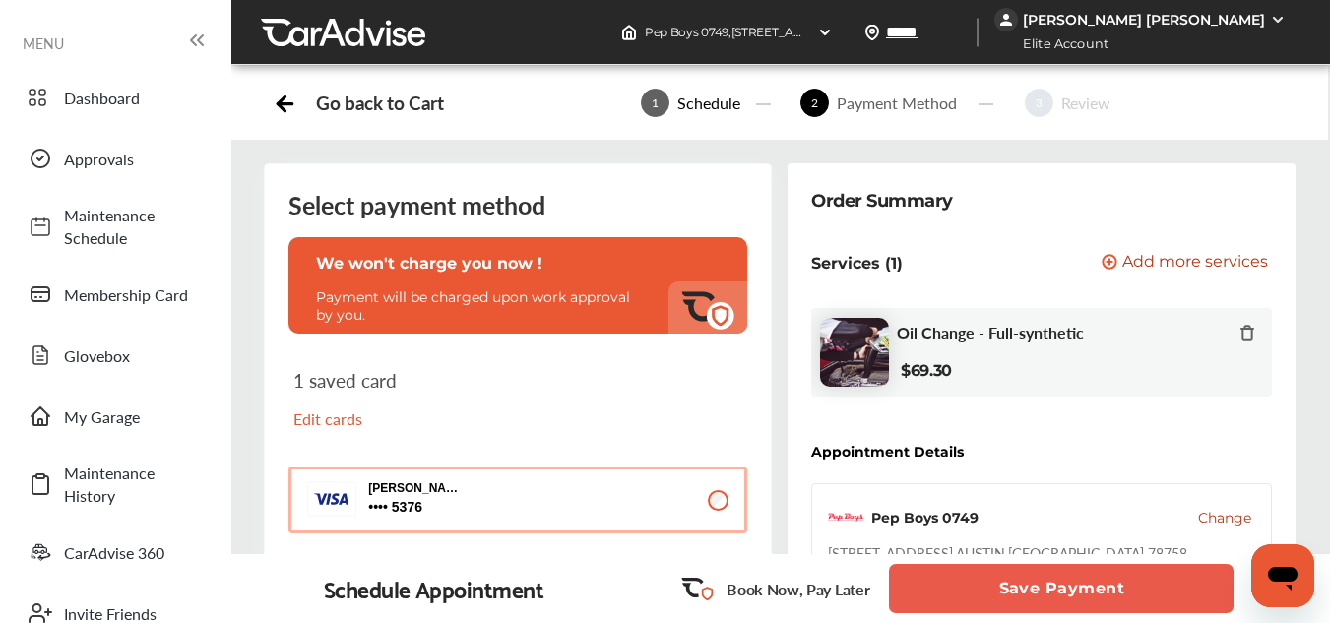
click at [904, 599] on button "Save Payment" at bounding box center [1061, 588] width 345 height 49
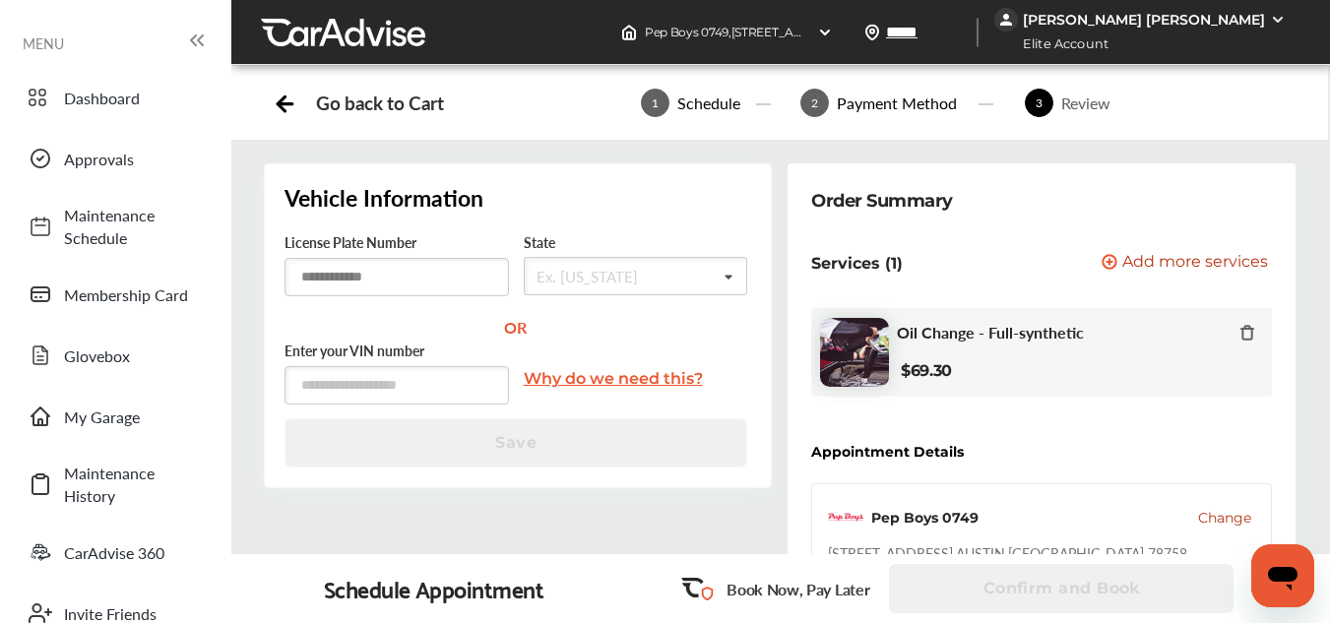
click at [355, 266] on input "text" at bounding box center [395, 277] width 223 height 38
click at [309, 396] on input "text" at bounding box center [395, 385] width 223 height 38
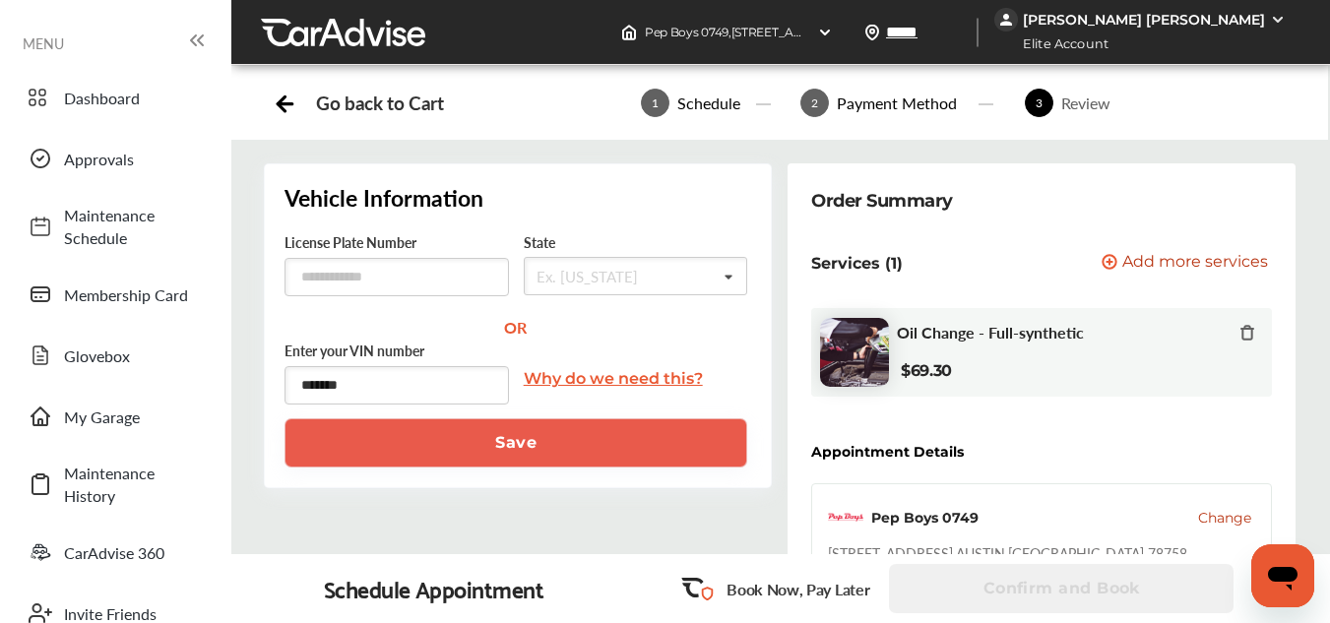
click at [369, 387] on input "*******" at bounding box center [395, 385] width 223 height 38
type input "**********"
click at [410, 454] on button "Save" at bounding box center [515, 442] width 463 height 49
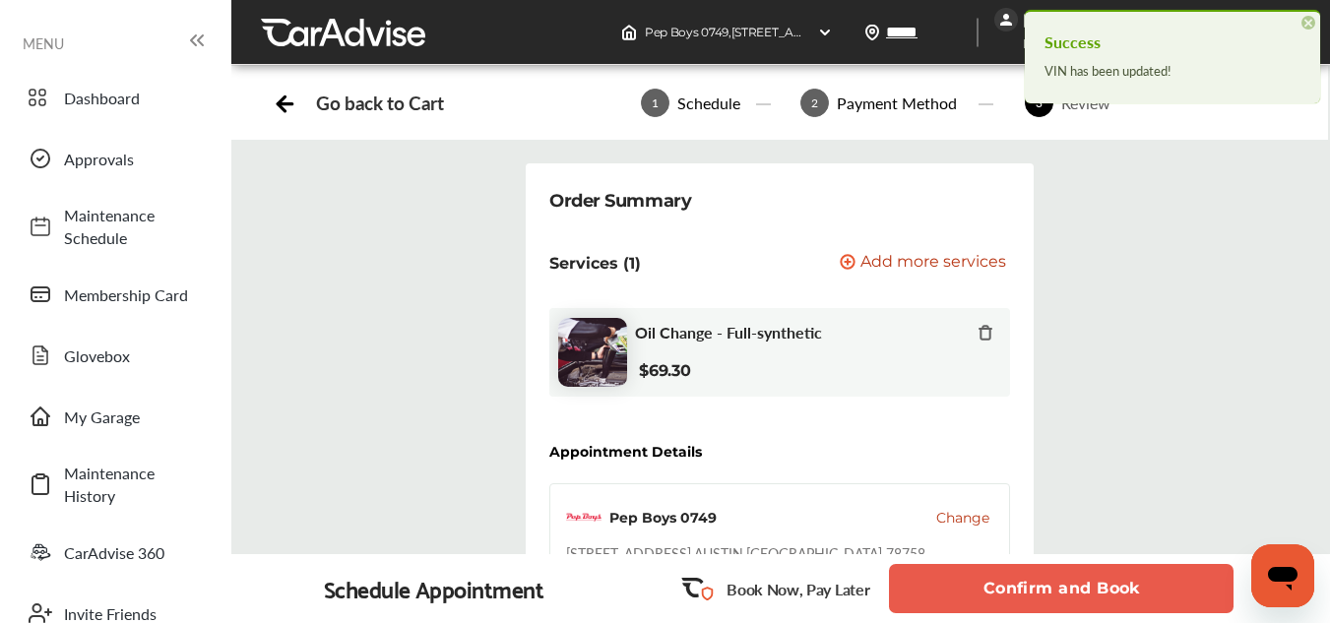
scroll to position [1095, 0]
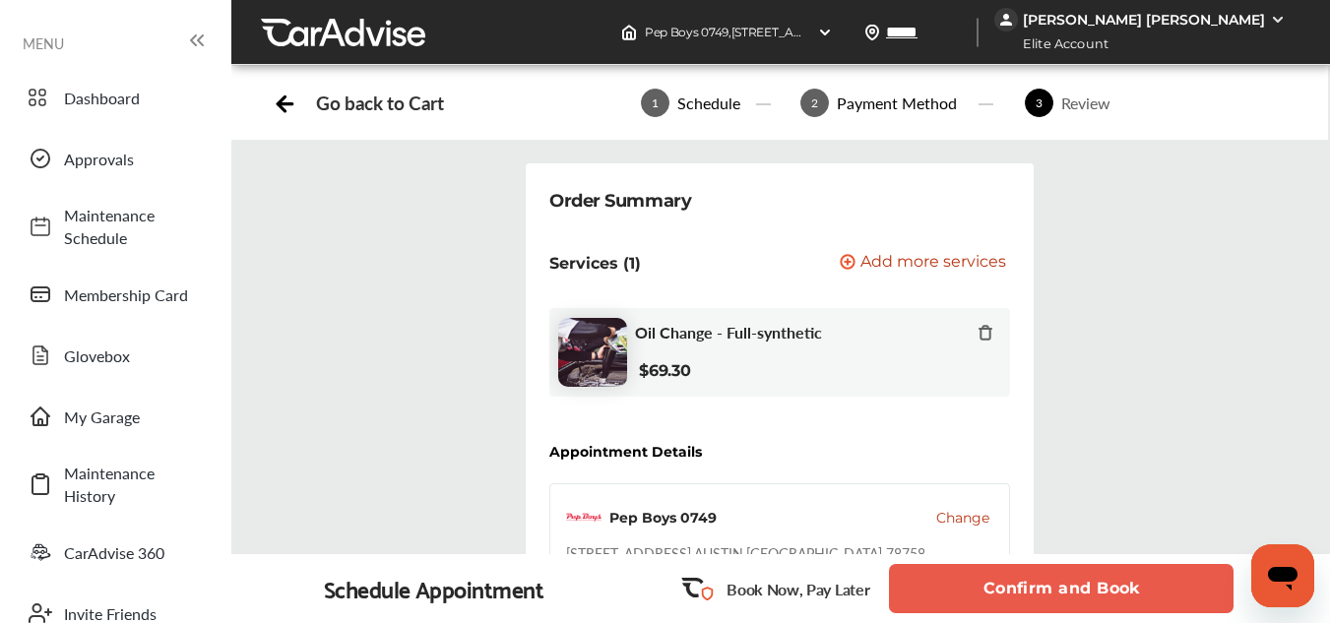
click at [1079, 597] on button "Confirm and Book" at bounding box center [1061, 588] width 345 height 49
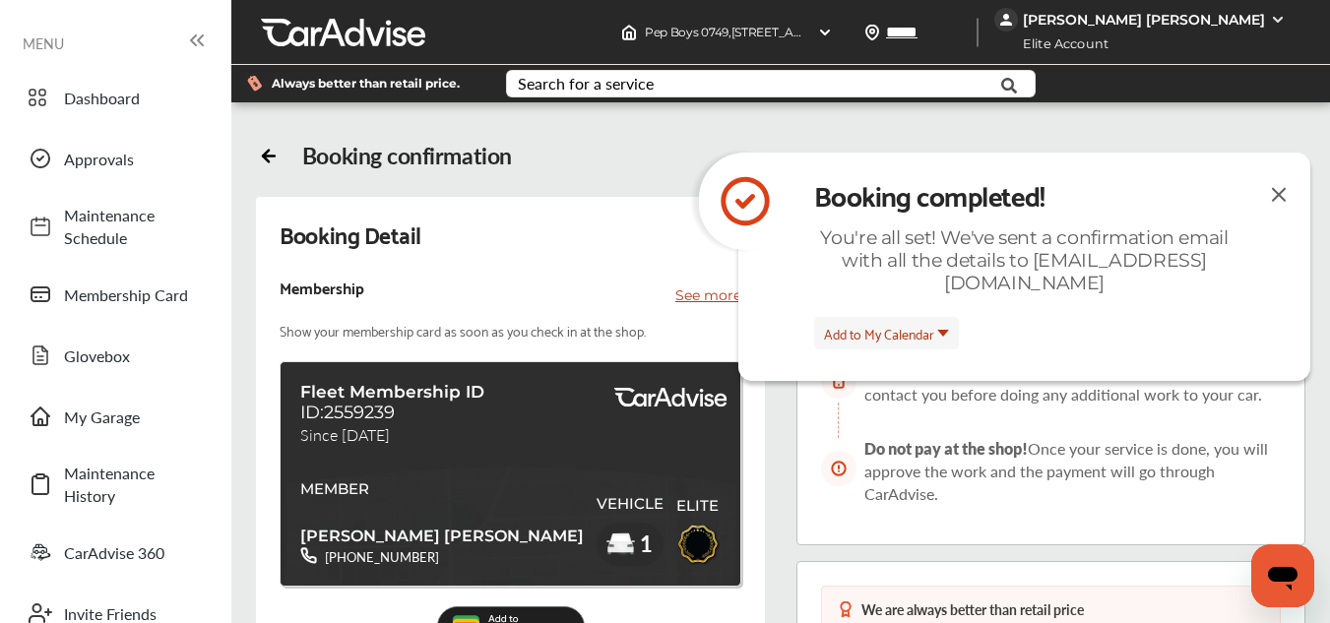
scroll to position [189, 0]
